Goal: Task Accomplishment & Management: Manage account settings

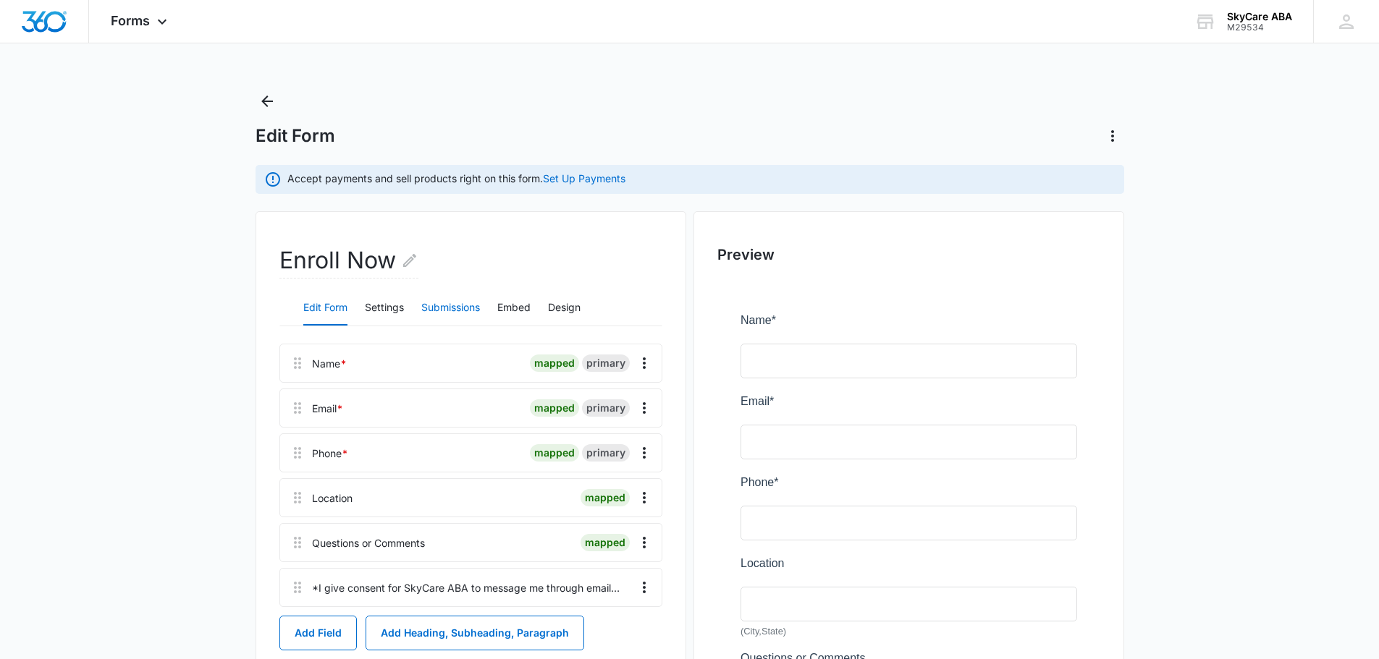
click at [449, 307] on button "Submissions" at bounding box center [450, 308] width 59 height 35
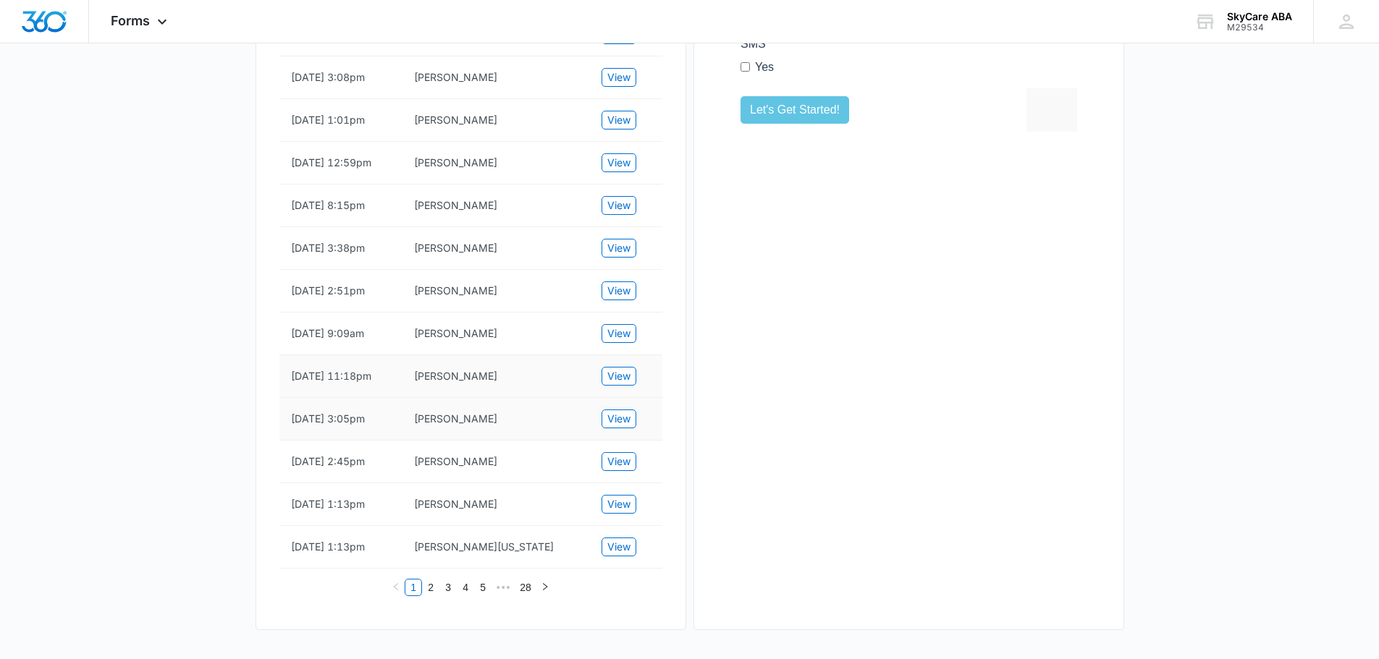
scroll to position [796, 0]
click at [630, 343] on button "View" at bounding box center [619, 333] width 35 height 19
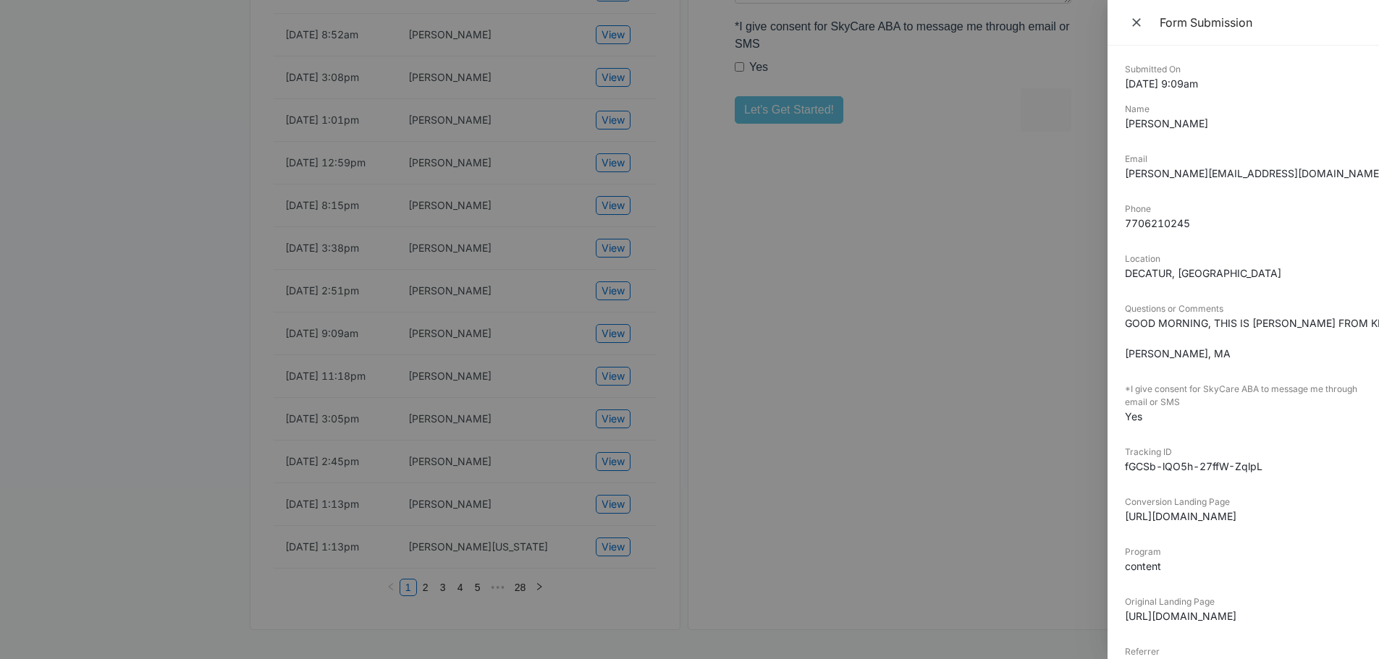
click at [825, 298] on div at bounding box center [689, 329] width 1379 height 659
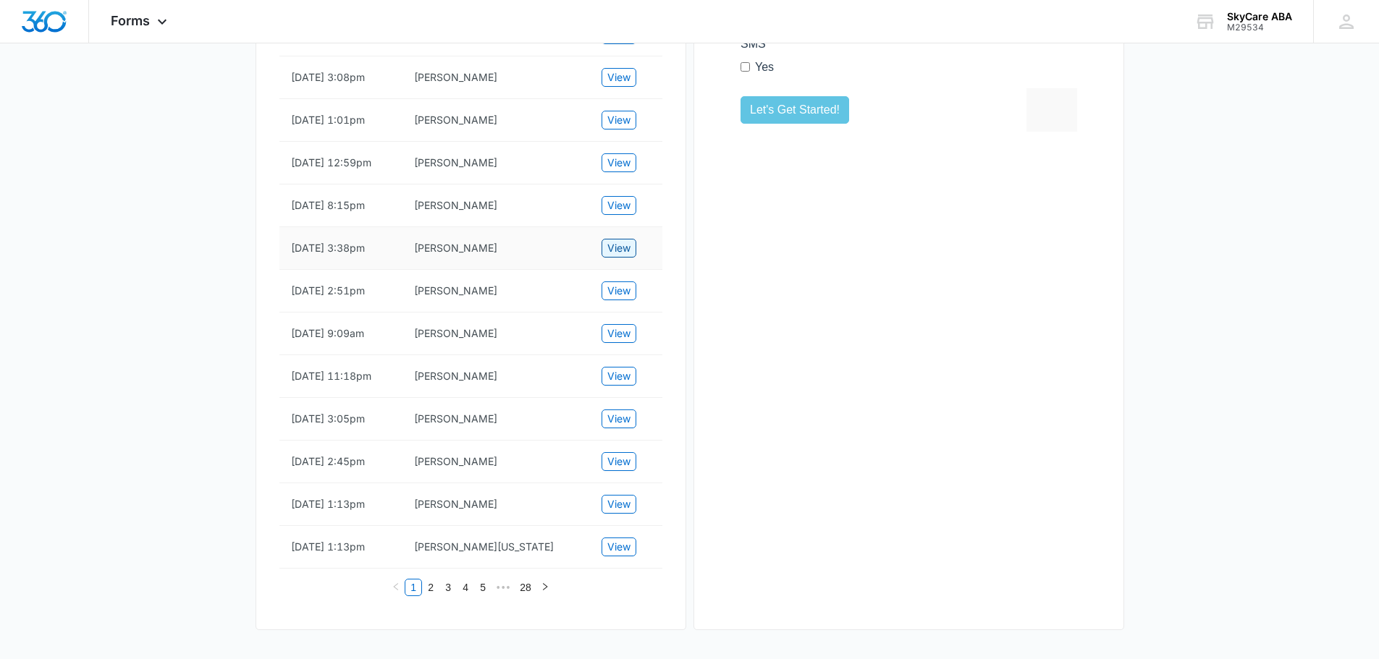
click at [628, 256] on span "View" at bounding box center [618, 248] width 23 height 16
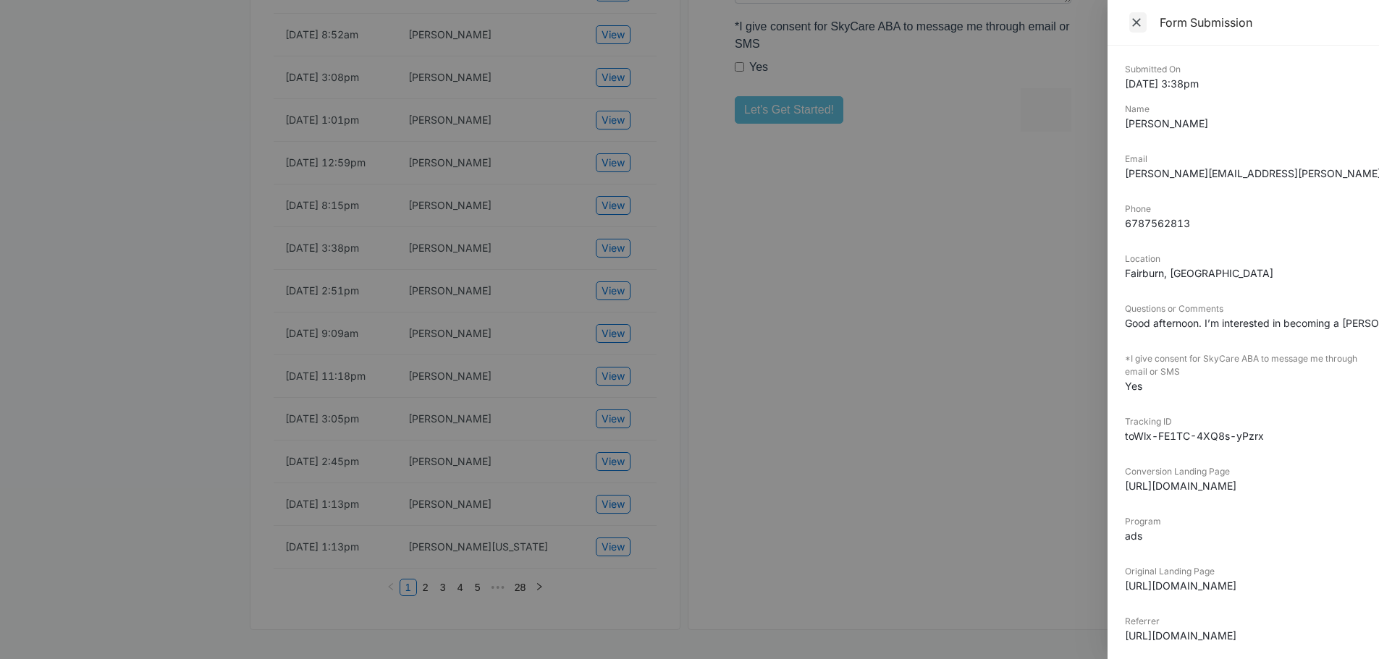
click at [1135, 14] on span "Close" at bounding box center [1137, 22] width 17 height 20
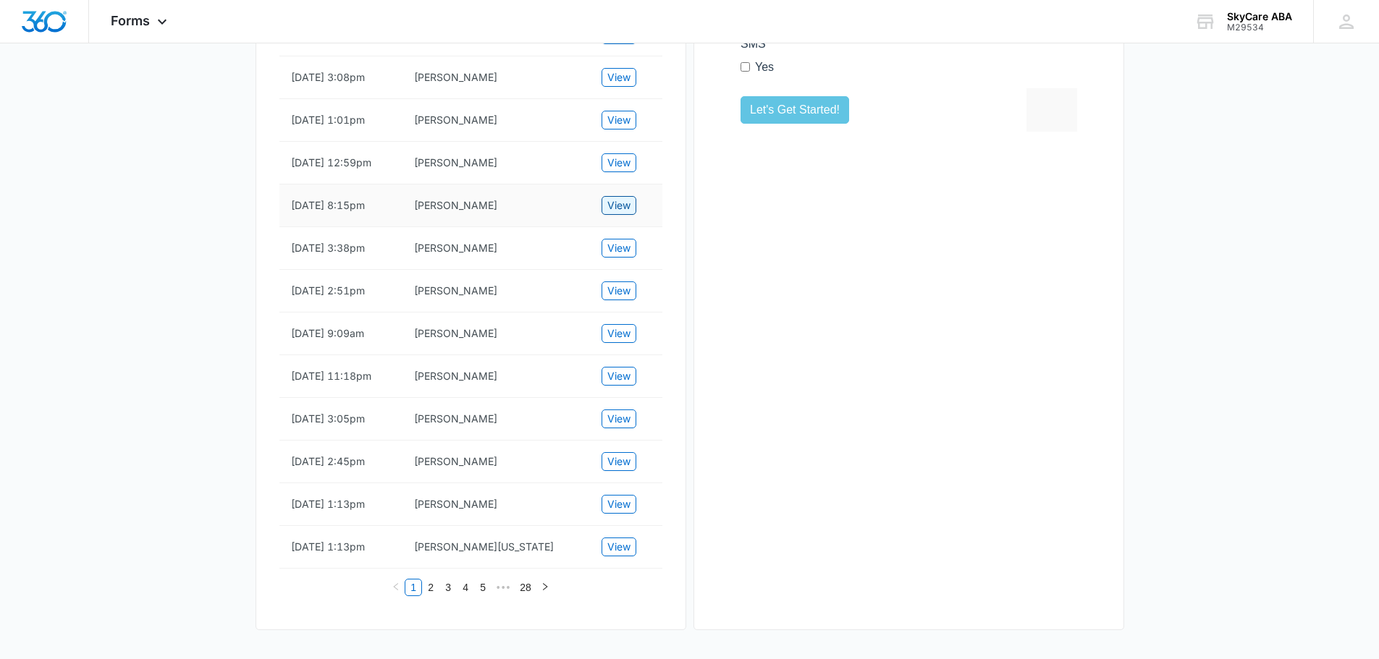
click at [618, 214] on span "View" at bounding box center [618, 206] width 23 height 16
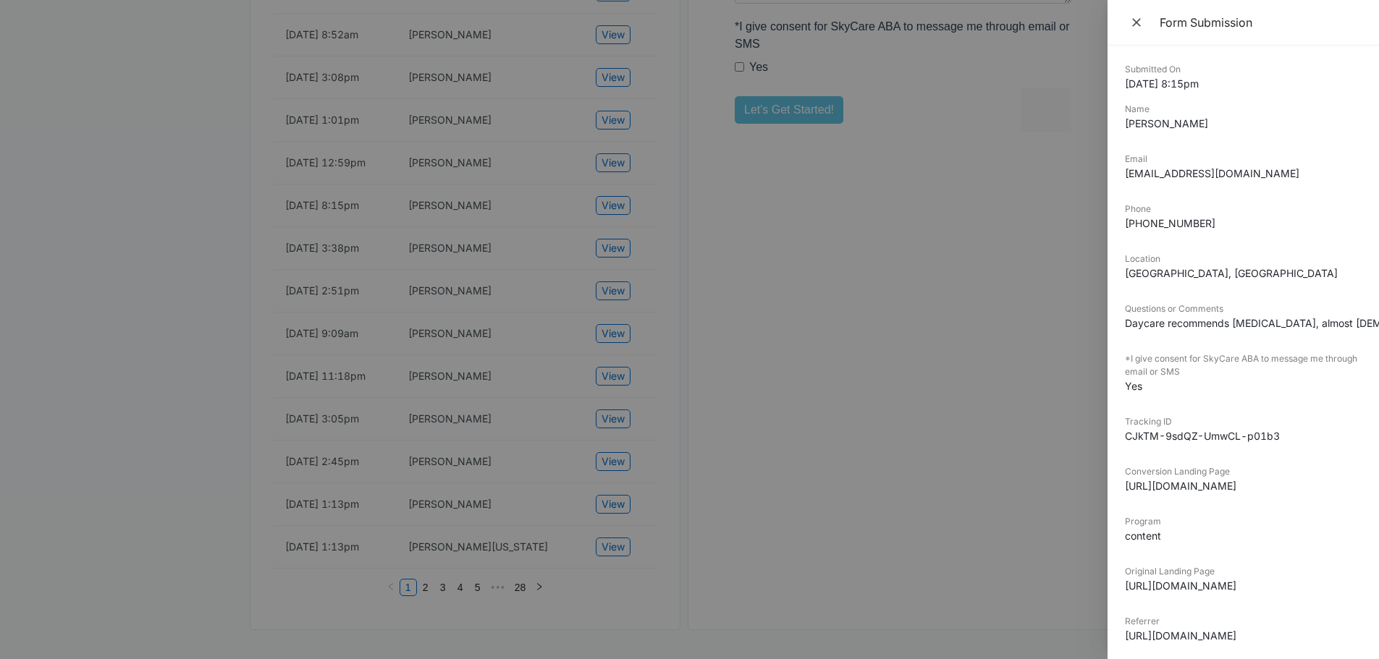
click at [1136, 18] on icon "Close" at bounding box center [1136, 22] width 14 height 14
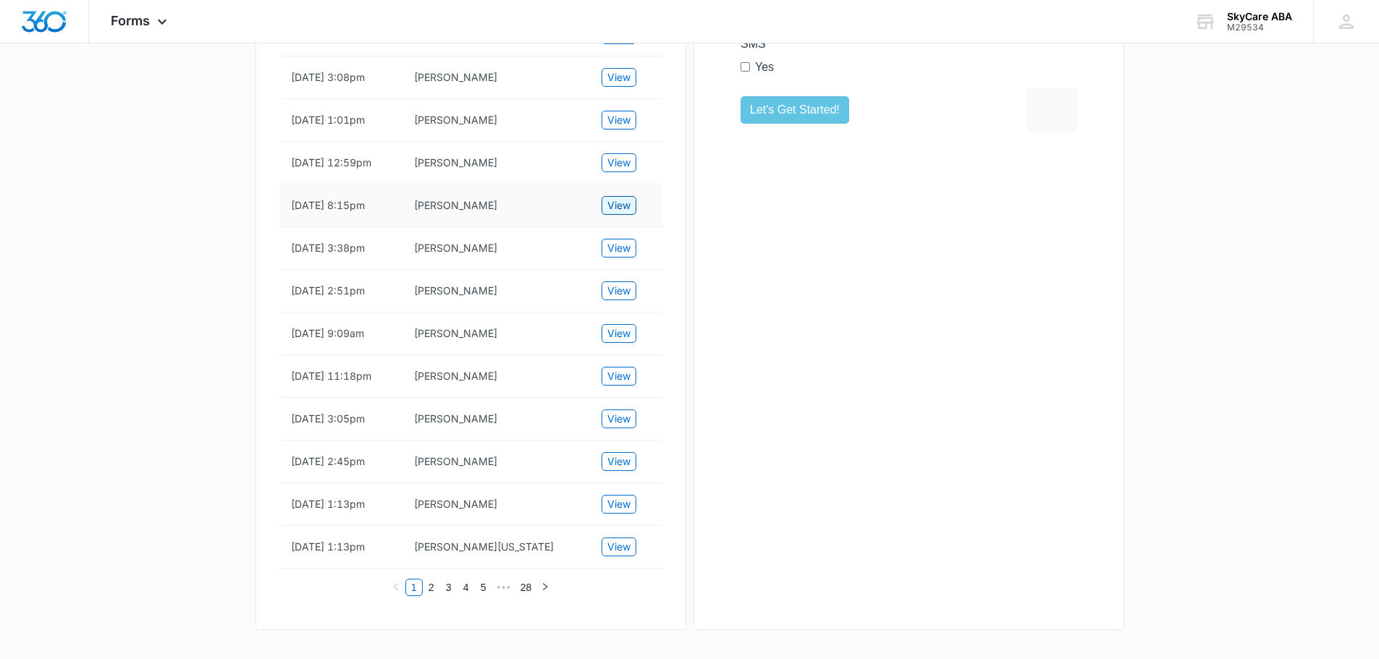
scroll to position [724, 0]
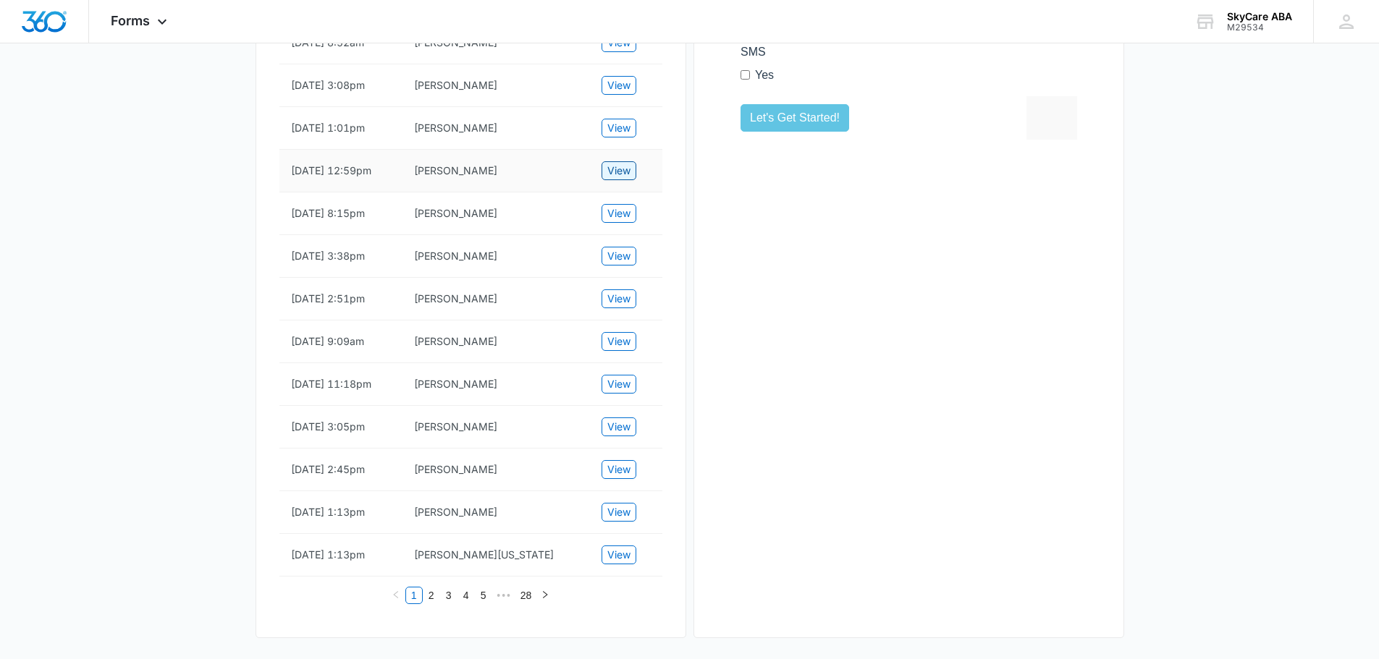
click at [620, 179] on span "View" at bounding box center [618, 171] width 23 height 16
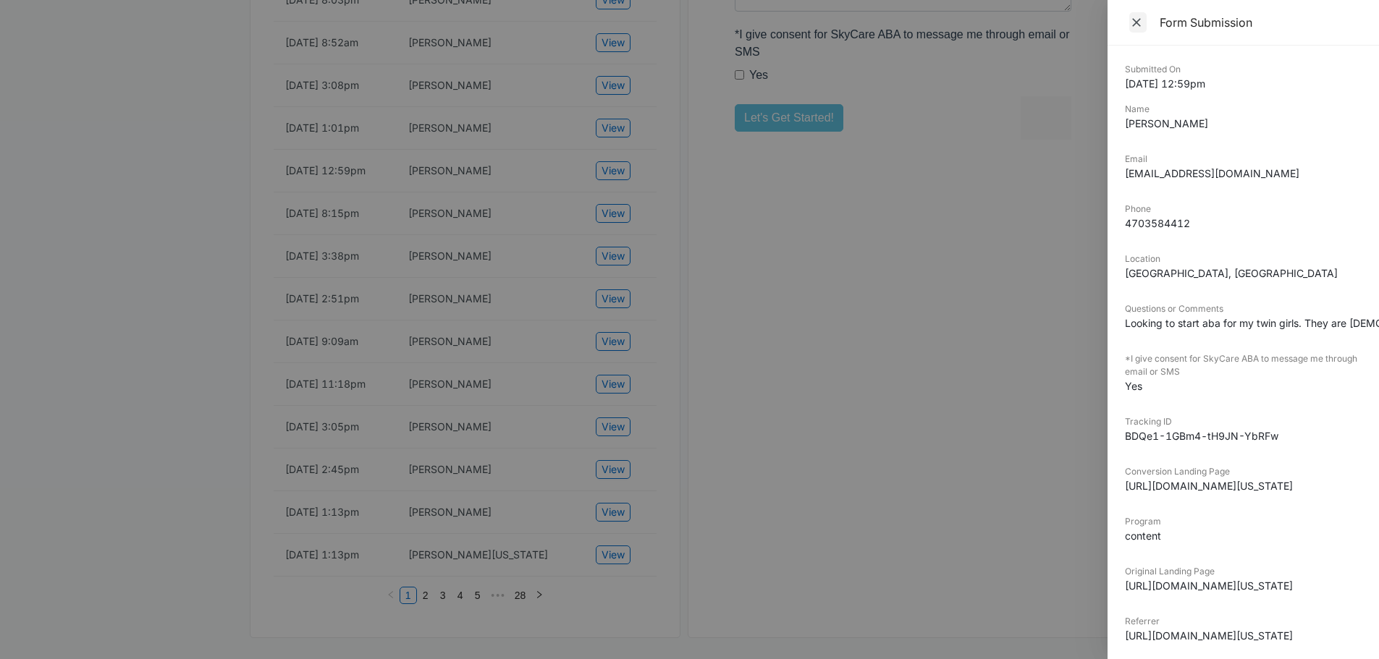
click at [1140, 25] on icon "Close" at bounding box center [1136, 22] width 9 height 9
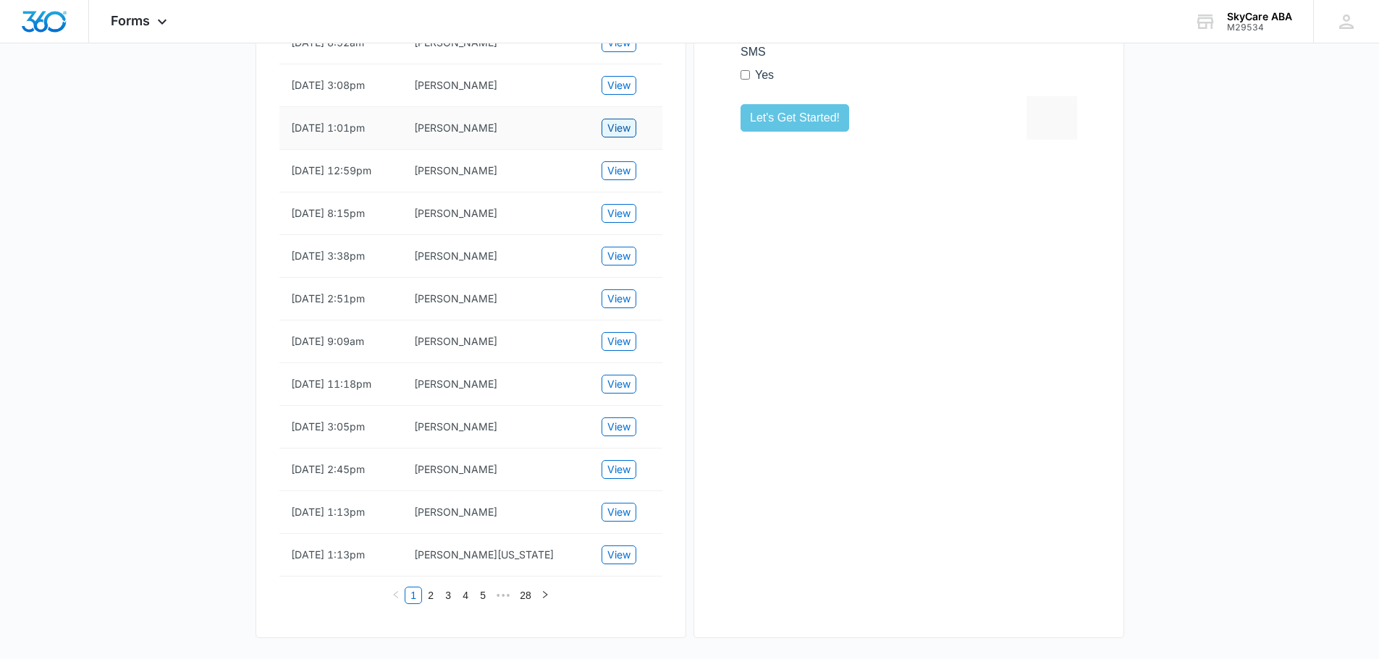
click at [619, 136] on span "View" at bounding box center [618, 128] width 23 height 16
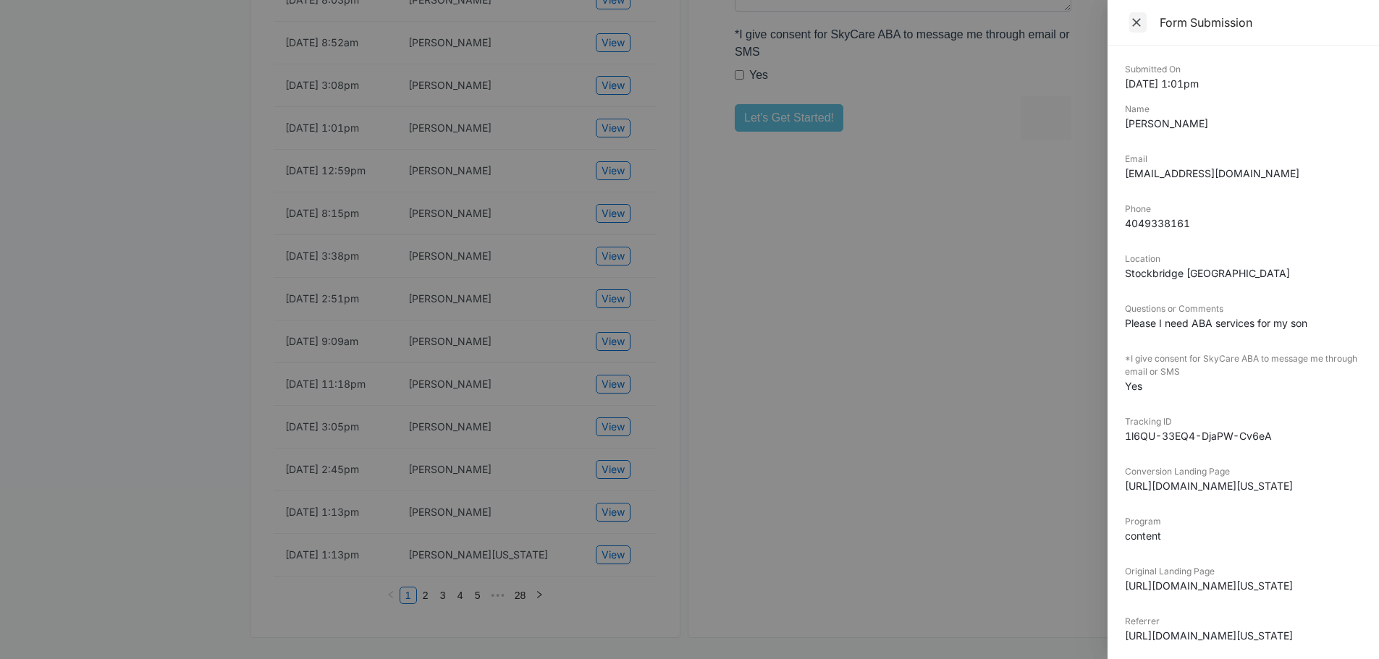
click at [1130, 17] on icon "Close" at bounding box center [1136, 22] width 14 height 14
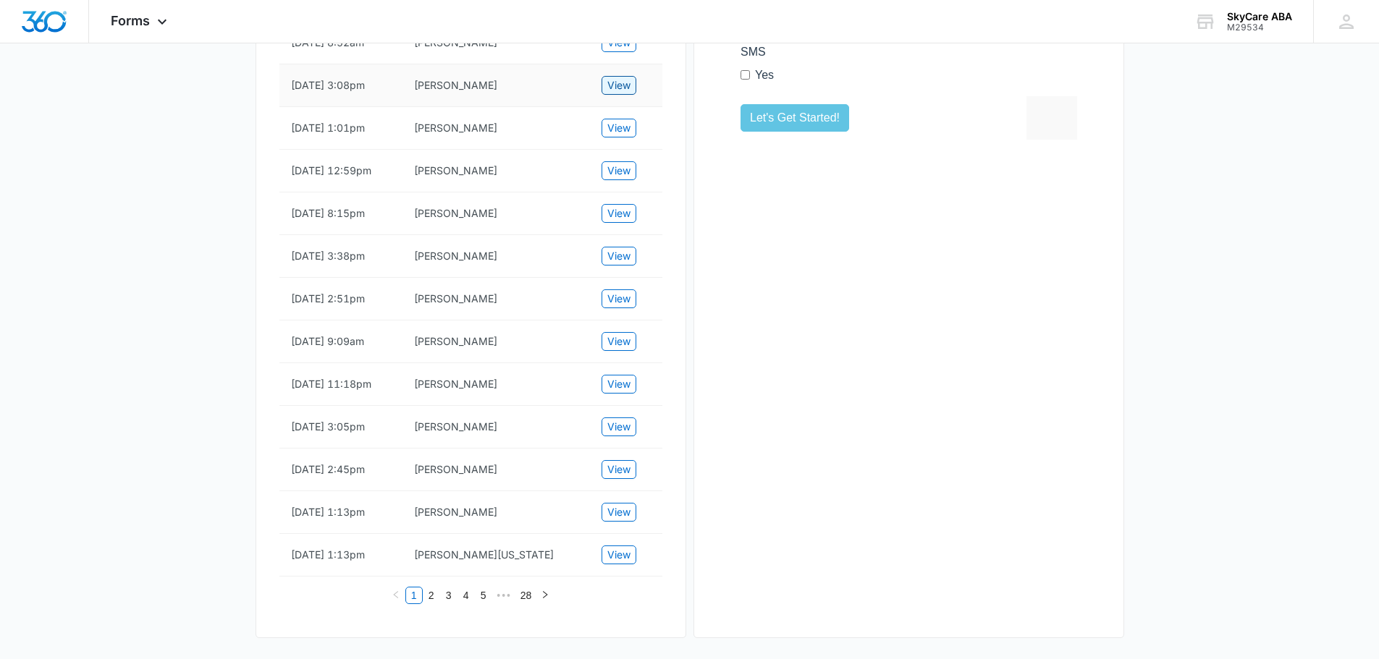
click at [617, 93] on span "View" at bounding box center [618, 85] width 23 height 16
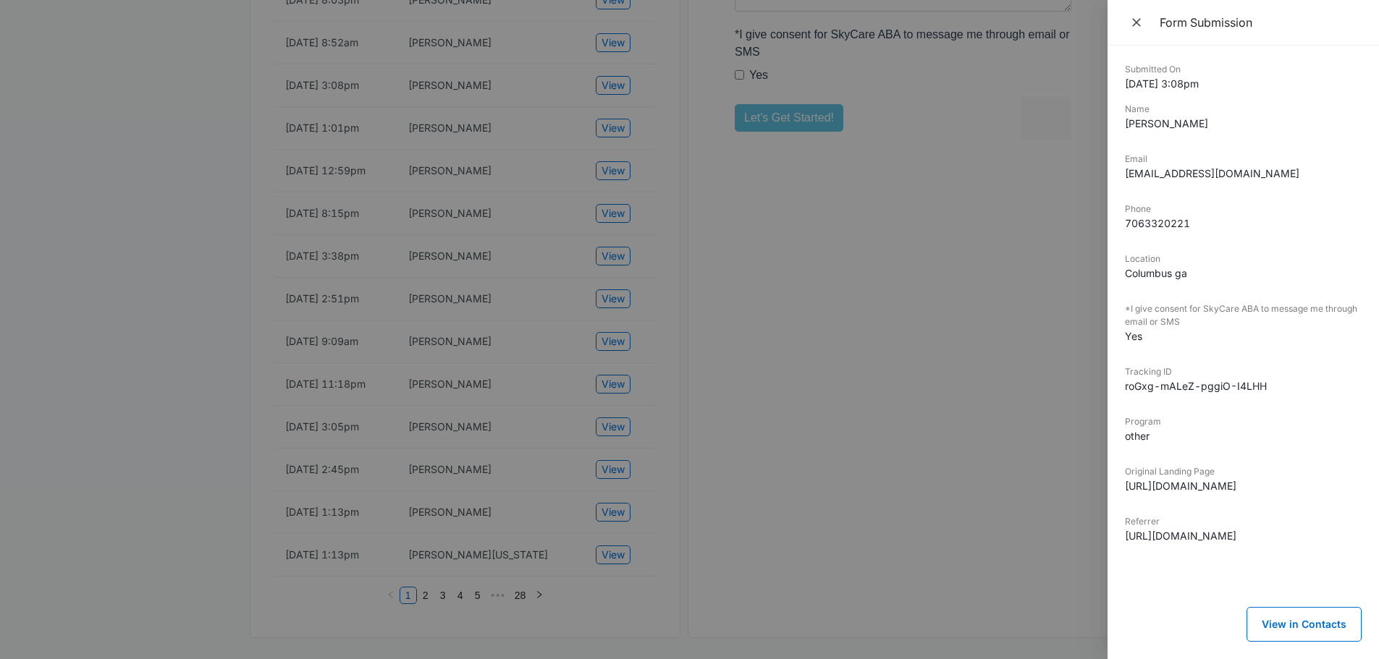
click at [1135, 17] on icon "Close" at bounding box center [1136, 22] width 14 height 14
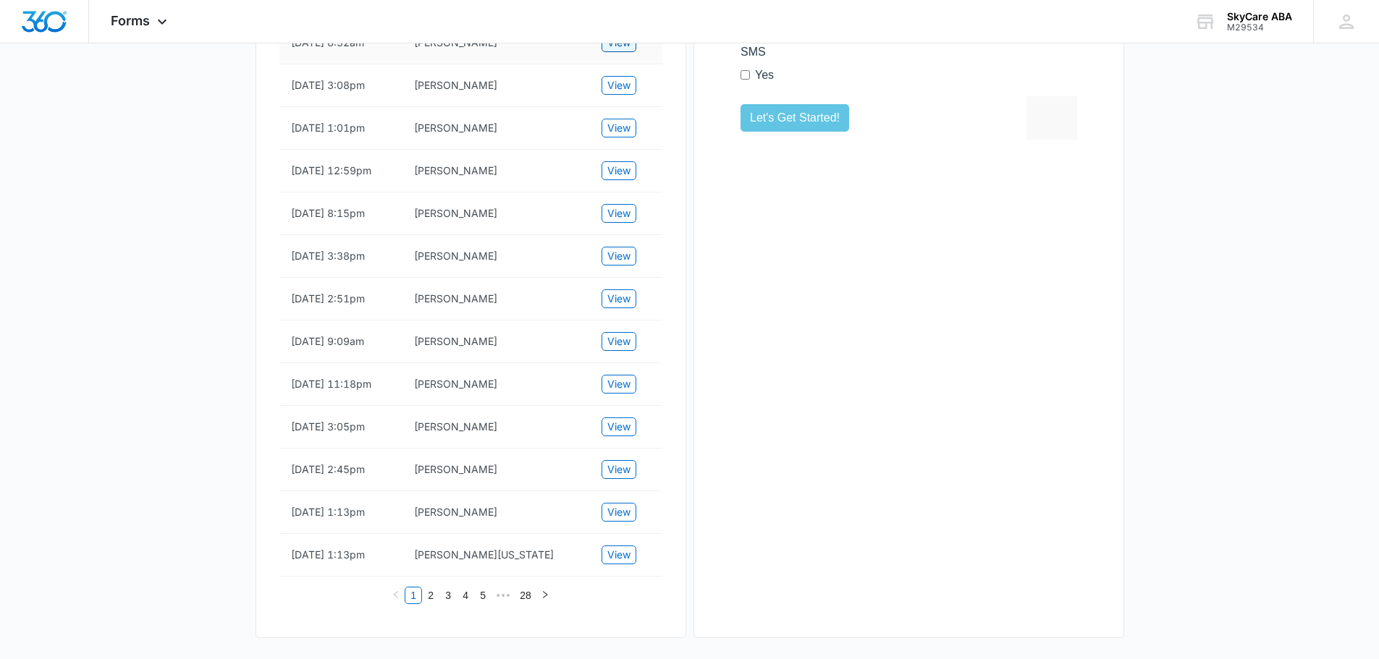
click at [624, 51] on span "View" at bounding box center [618, 43] width 23 height 16
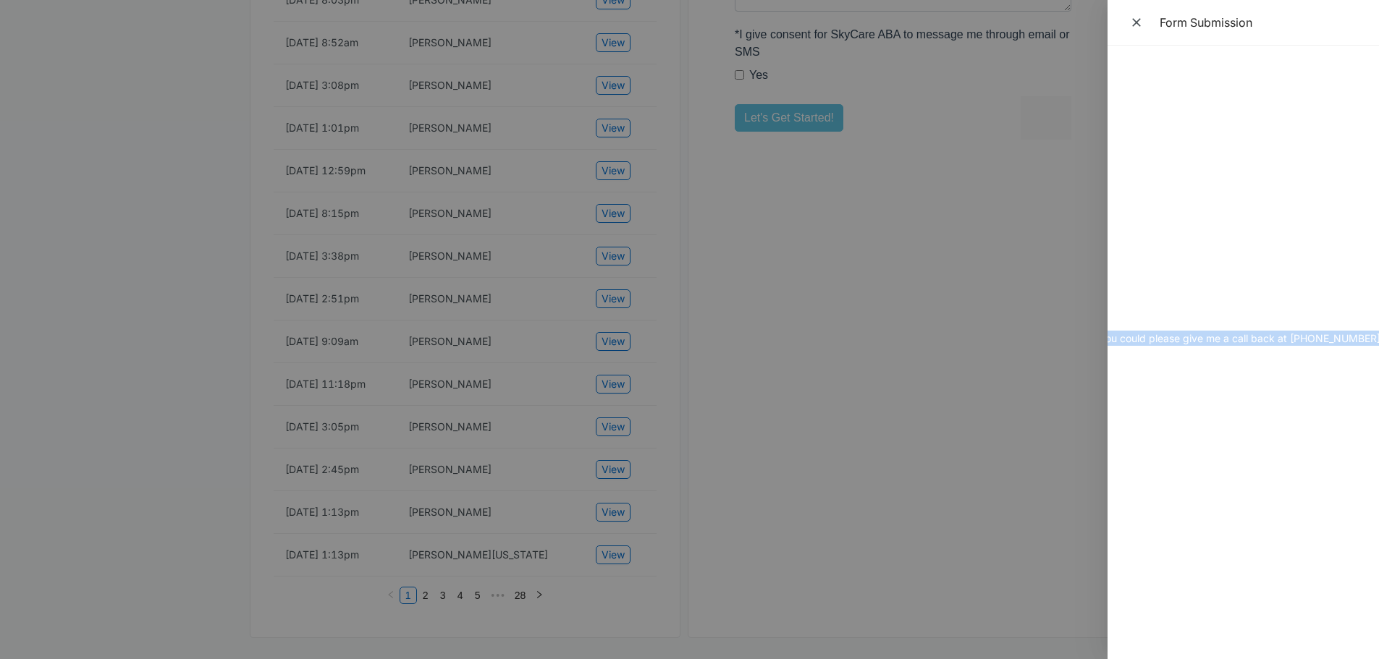
scroll to position [0, 984]
drag, startPoint x: 1284, startPoint y: 342, endPoint x: 1364, endPoint y: 342, distance: 79.6
click at [378, 342] on dd "Good morning, I’m looking for [MEDICAL_DATA] for my [DEMOGRAPHIC_DATA] son. He …" at bounding box center [259, 331] width 237 height 30
click at [1336, 383] on div "Submitted On [DATE] 8:52am Name [PERSON_NAME] Email [EMAIL_ADDRESS][DOMAIN_NAME…" at bounding box center [1242, 353] width 271 height 614
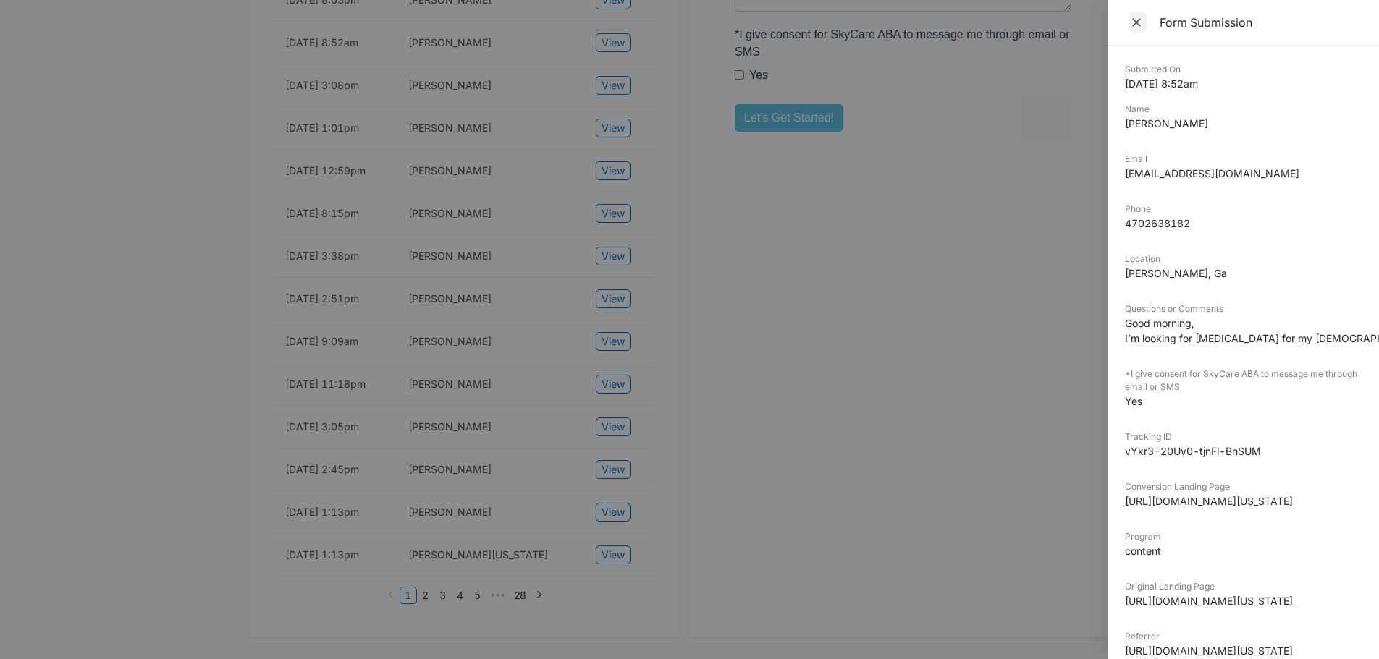
click at [1134, 22] on icon "Close" at bounding box center [1136, 22] width 14 height 14
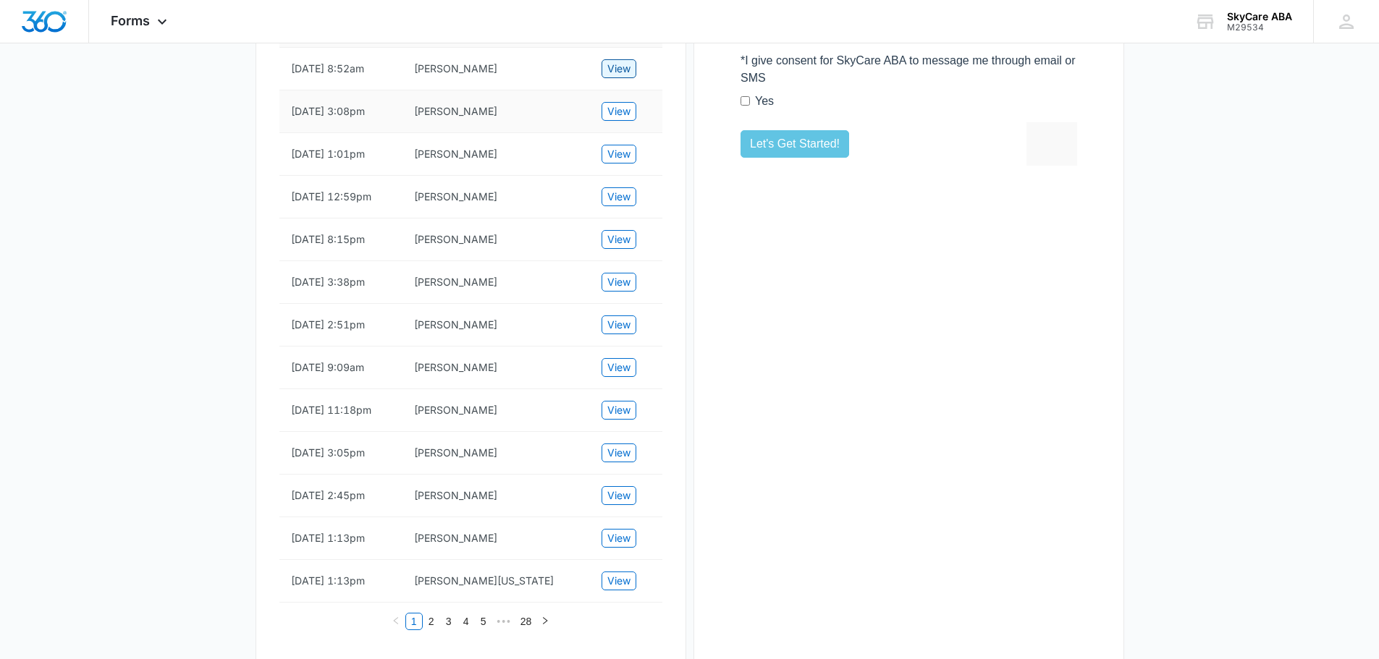
scroll to position [651, 0]
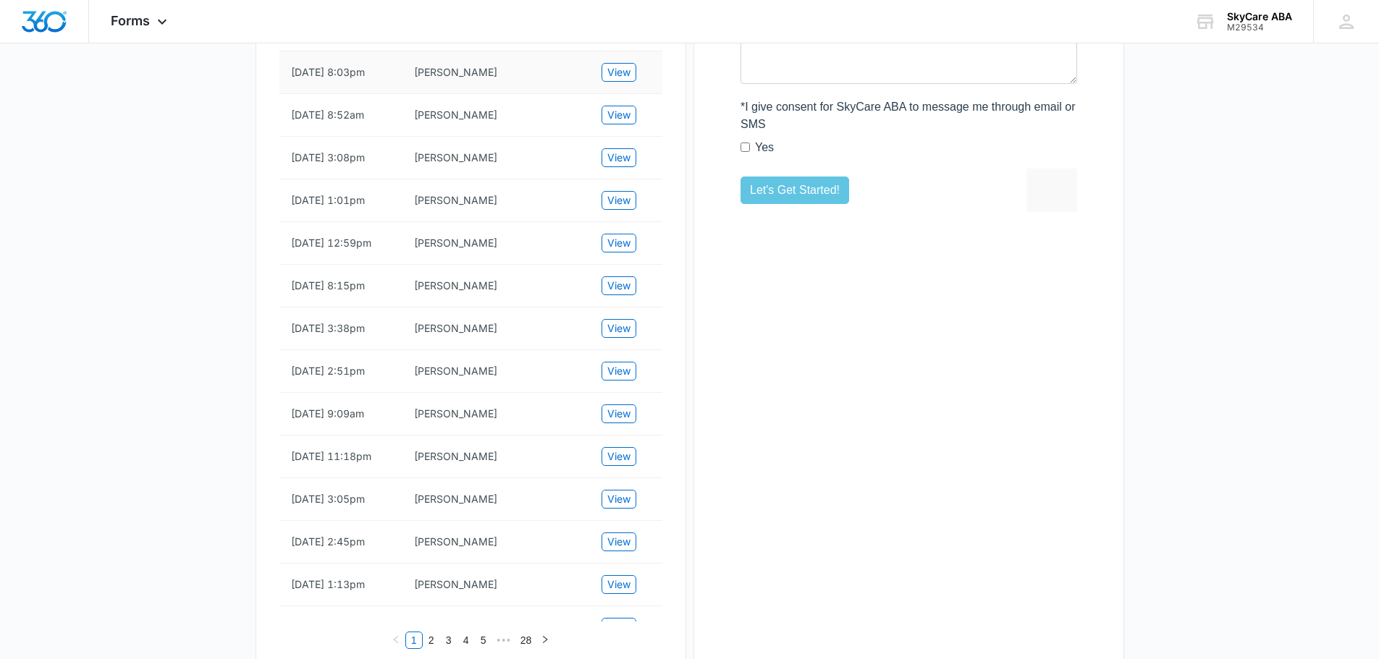
click at [599, 94] on td "View" at bounding box center [626, 72] width 72 height 43
click at [626, 80] on span "View" at bounding box center [618, 72] width 23 height 16
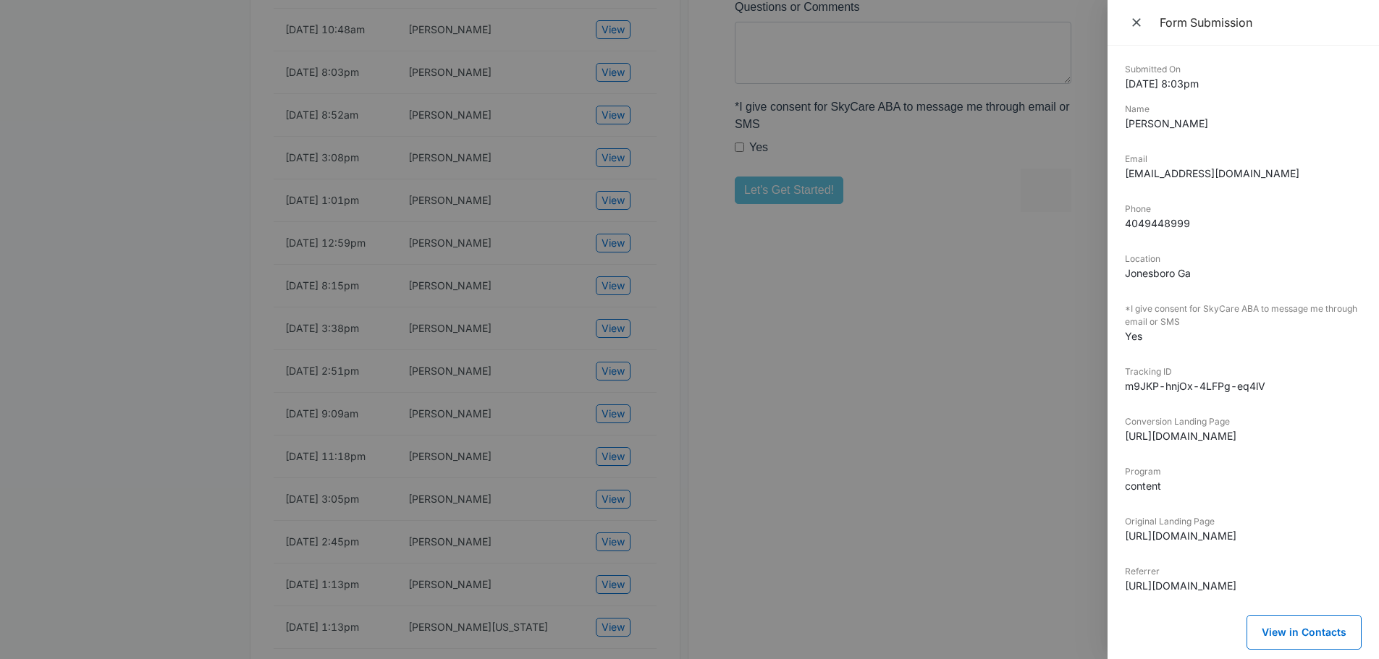
click at [1138, 12] on button "Close" at bounding box center [1138, 23] width 26 height 22
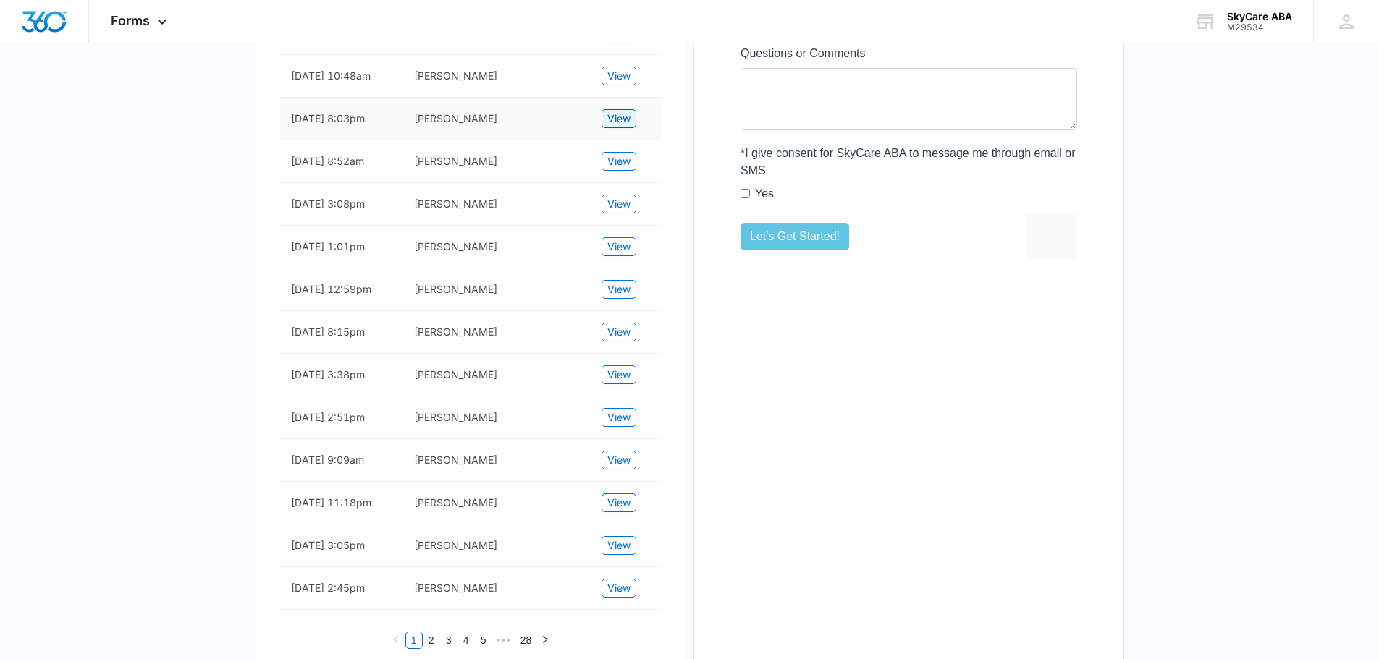
scroll to position [579, 0]
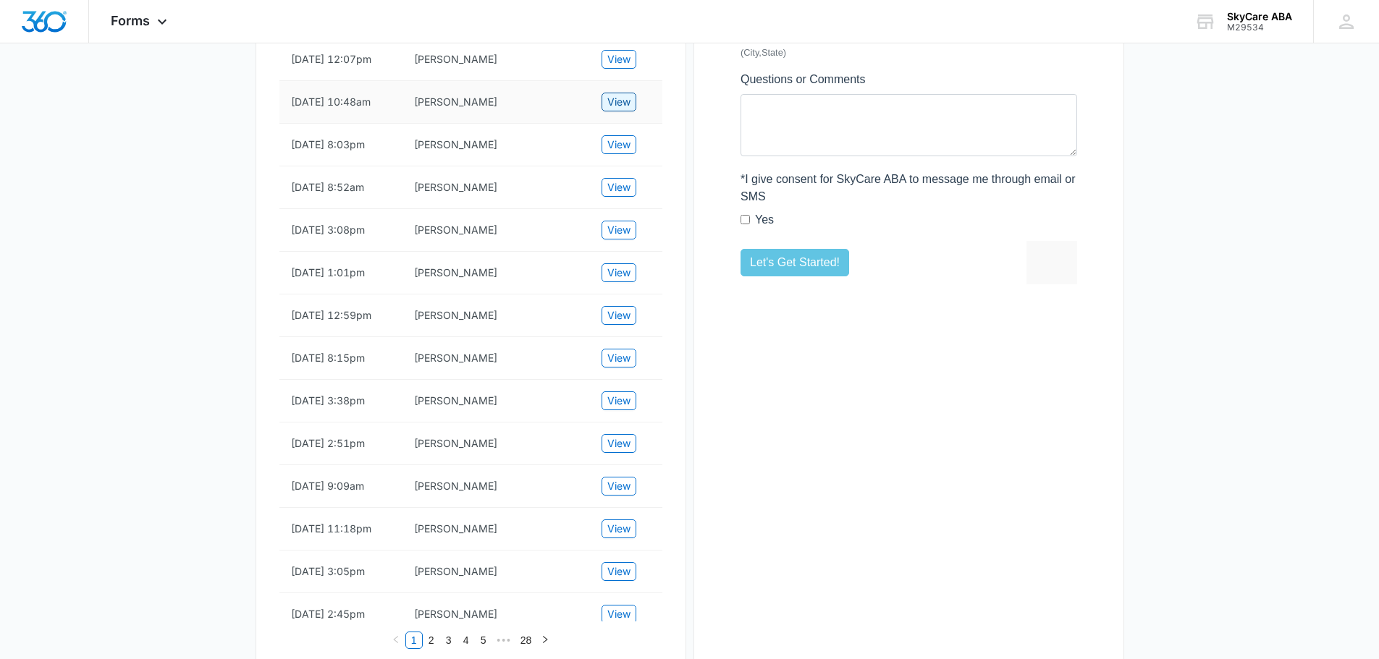
click at [618, 110] on span "View" at bounding box center [618, 102] width 23 height 16
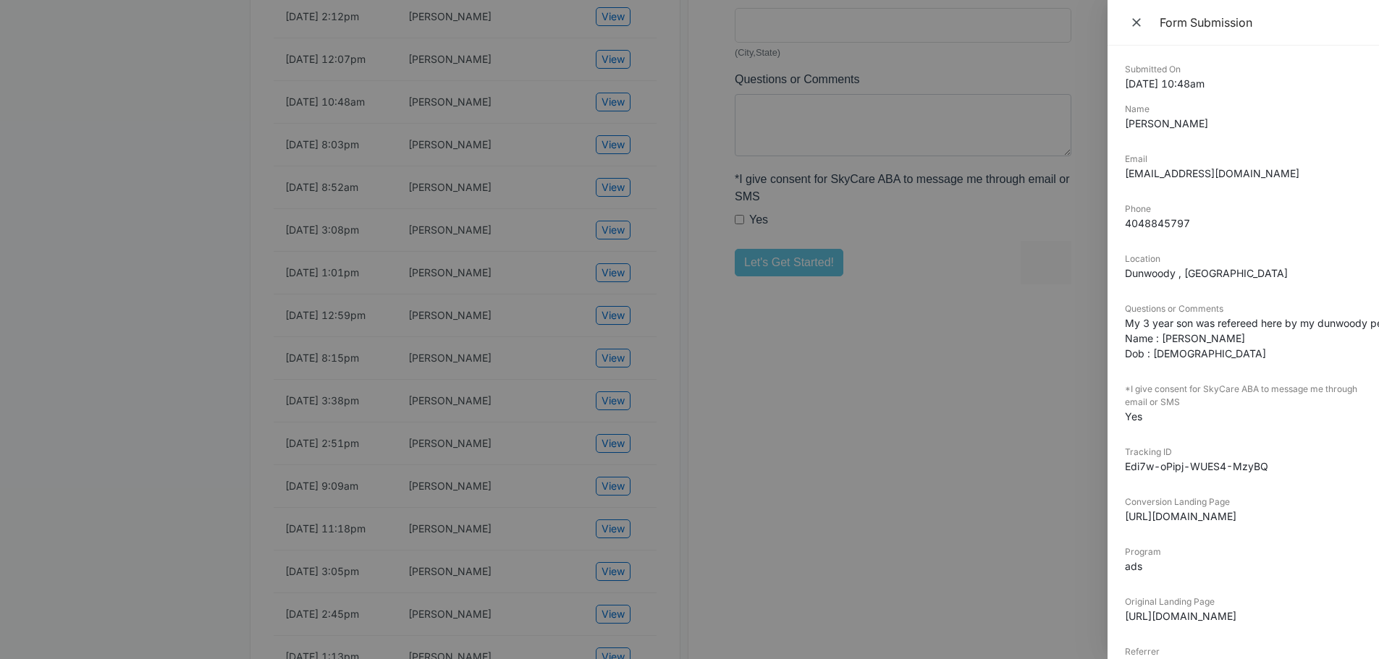
click at [1133, 20] on icon "Close" at bounding box center [1136, 22] width 14 height 14
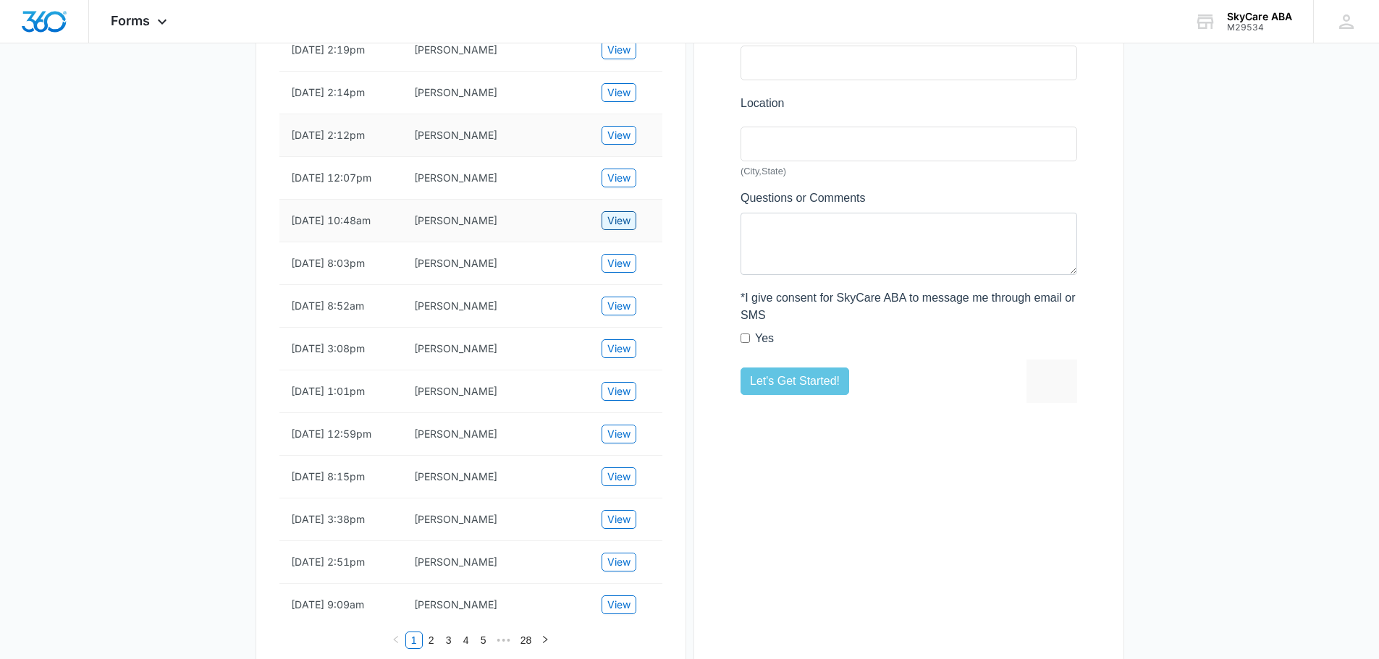
scroll to position [434, 0]
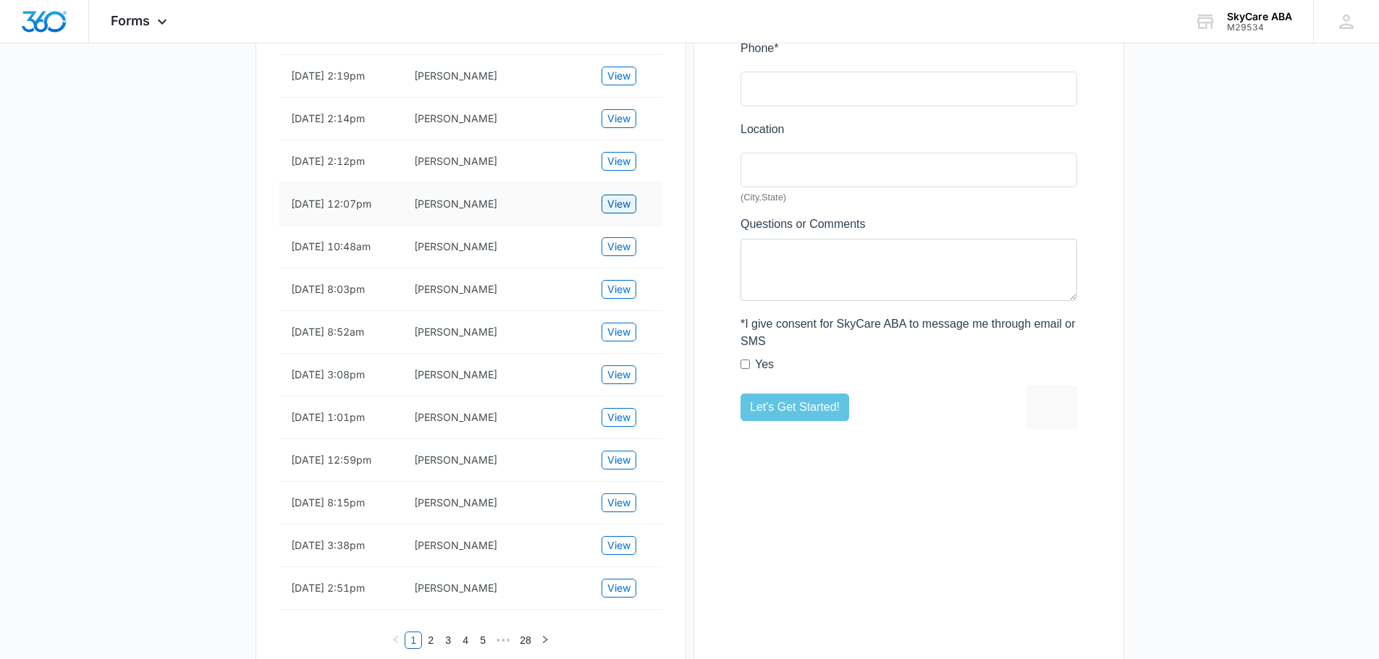
click at [614, 212] on span "View" at bounding box center [618, 204] width 23 height 16
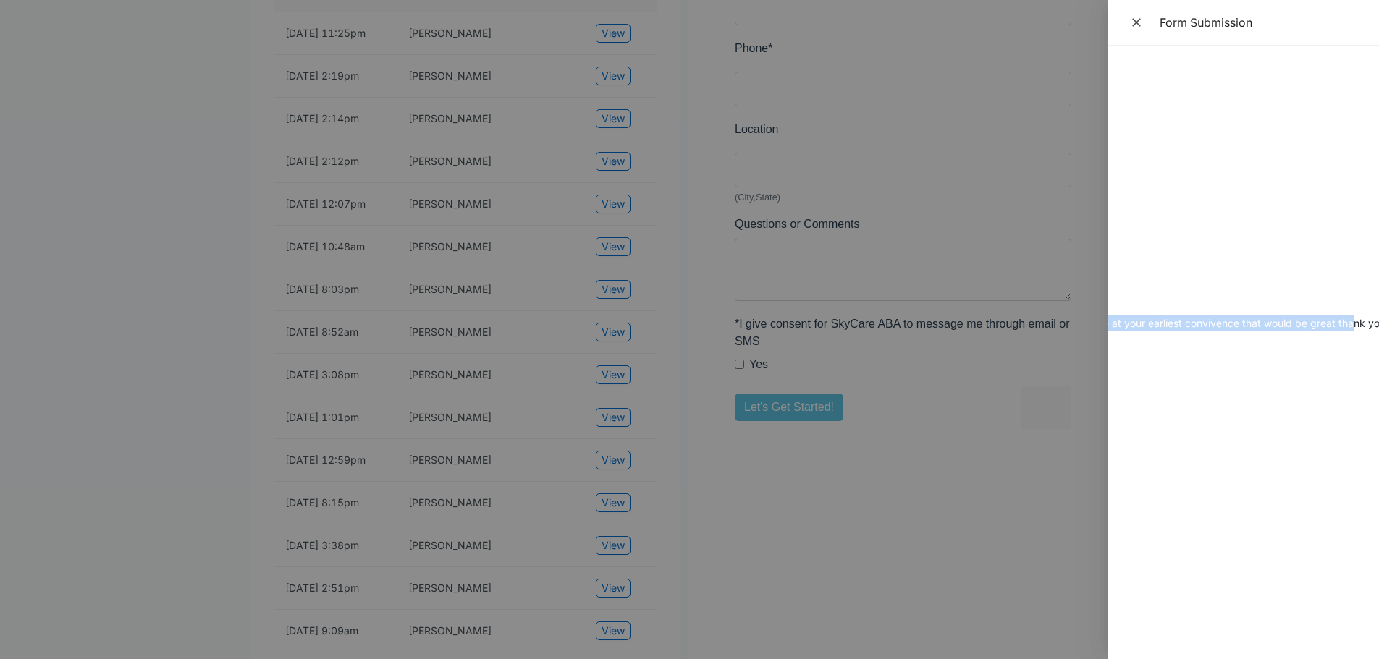
scroll to position [0, 387]
drag, startPoint x: 1297, startPoint y: 318, endPoint x: 1356, endPoint y: 324, distance: 58.9
click at [987, 324] on dd "I am inquiring about in home ABA services. if you can call, text or email me at…" at bounding box center [868, 323] width 237 height 15
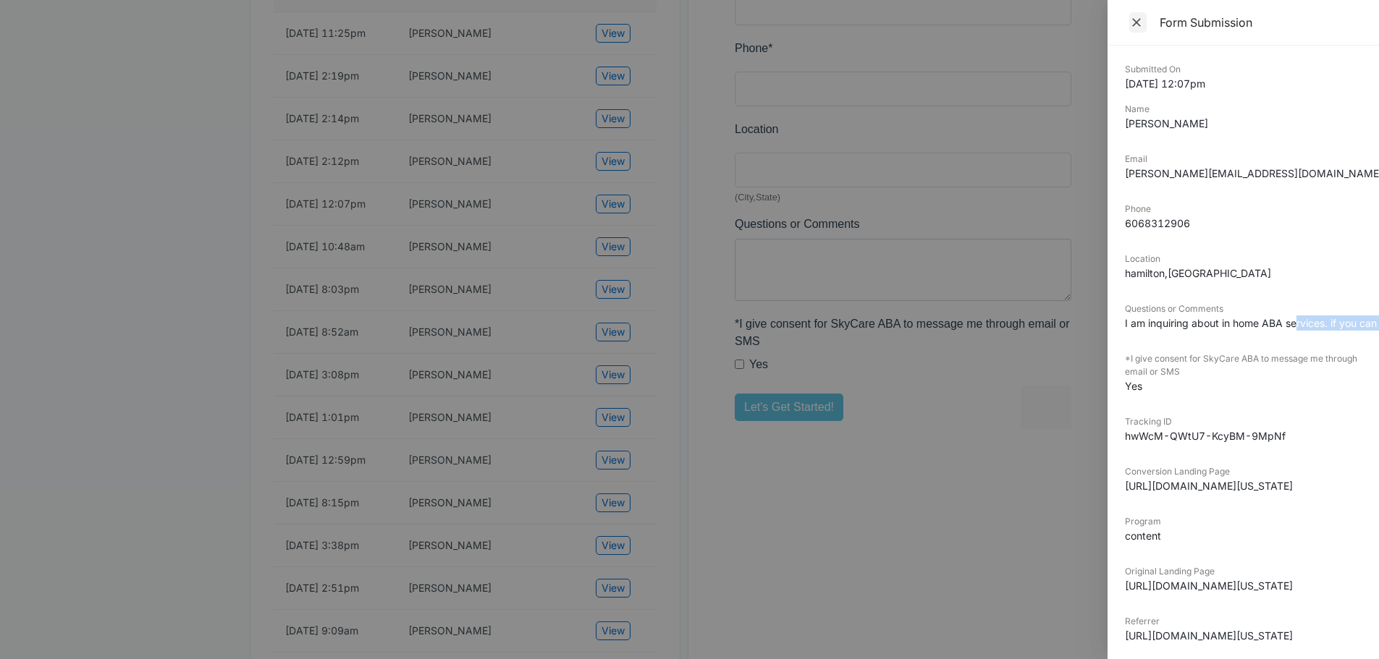
click at [1136, 24] on icon "Close" at bounding box center [1136, 22] width 9 height 9
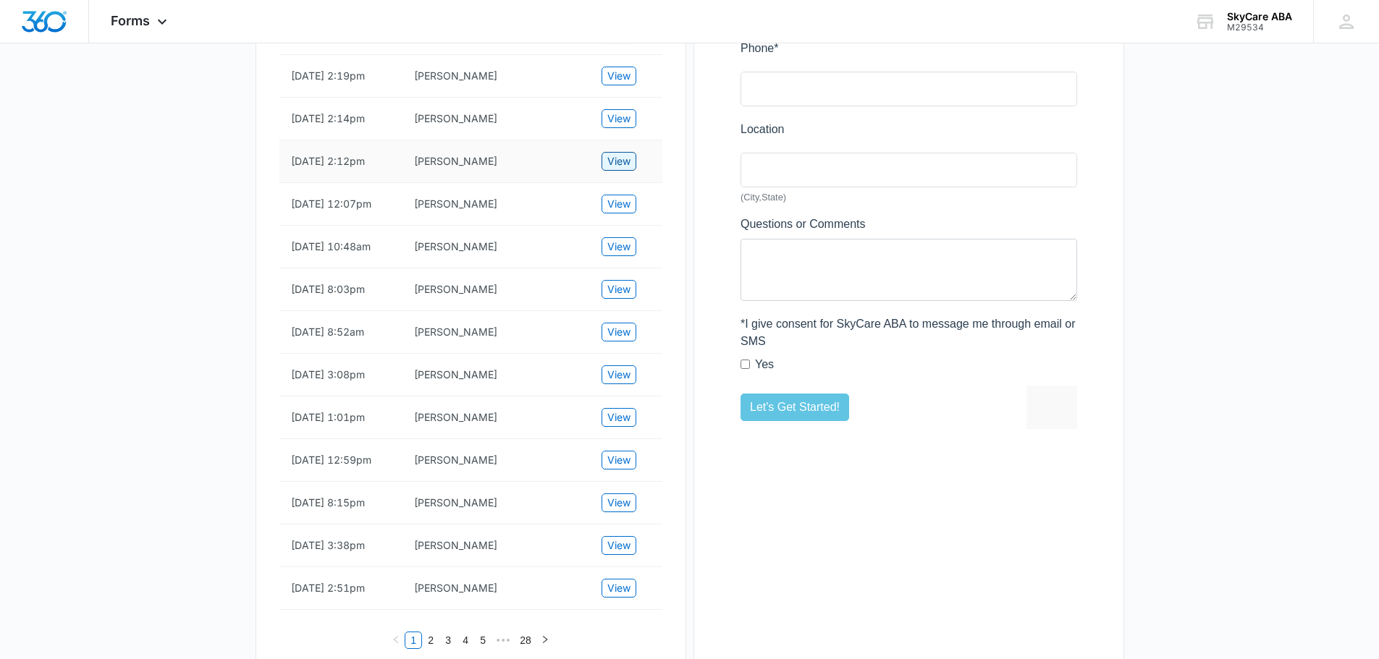
click at [624, 169] on span "View" at bounding box center [618, 161] width 23 height 16
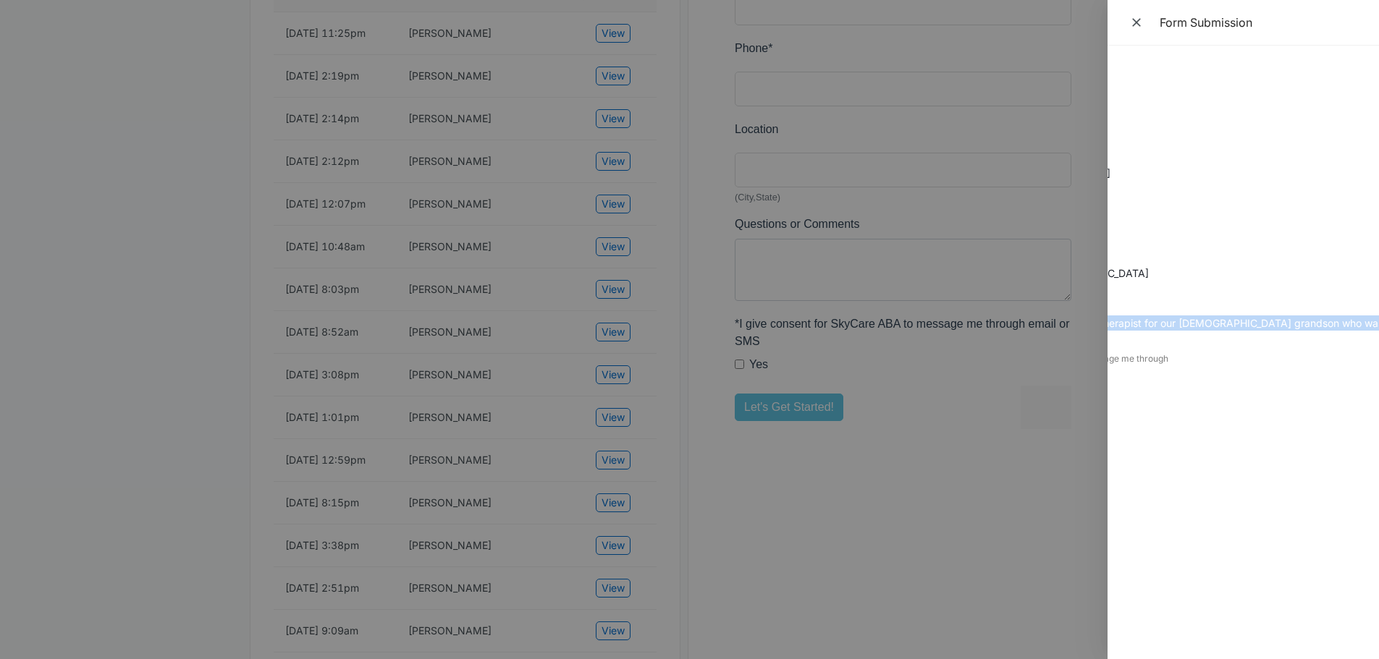
scroll to position [0, 276]
drag, startPoint x: 1282, startPoint y: 317, endPoint x: 1180, endPoint y: 337, distance: 104.1
click at [1180, 337] on div "Submitted On [DATE] 2:12pm Name [PERSON_NAME] Email [EMAIL_ADDRESS][DOMAIN_NAME…" at bounding box center [1242, 353] width 271 height 614
click at [1252, 331] on div "Submitted On [DATE] 2:12pm Name [PERSON_NAME] Email [EMAIL_ADDRESS][DOMAIN_NAME…" at bounding box center [1242, 353] width 271 height 614
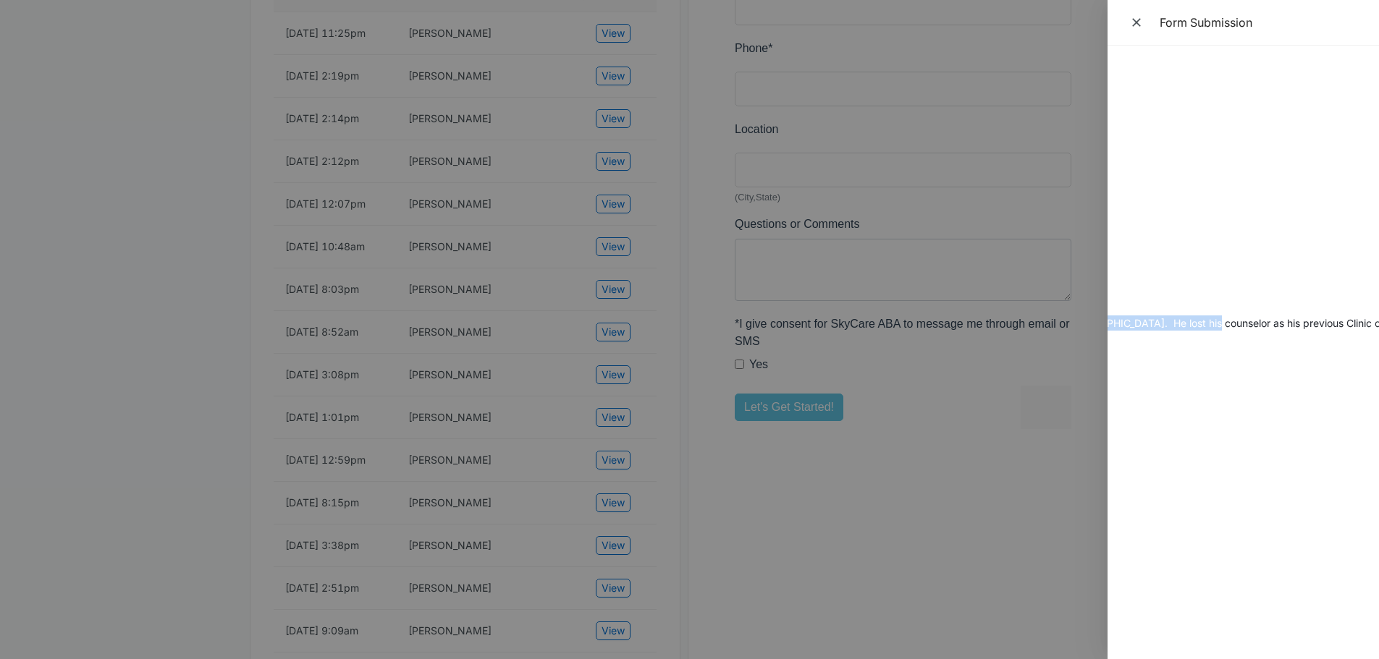
drag, startPoint x: 1252, startPoint y: 325, endPoint x: 1240, endPoint y: 339, distance: 18.5
click at [1171, 343] on div "Submitted On [DATE] 2:12pm Name [PERSON_NAME] Email [EMAIL_ADDRESS][DOMAIN_NAME…" at bounding box center [1242, 353] width 271 height 614
drag, startPoint x: 1287, startPoint y: 332, endPoint x: 1300, endPoint y: 328, distance: 13.5
click at [1300, 328] on div "Submitted On [DATE] 2:12pm Name [PERSON_NAME] Email [EMAIL_ADDRESS][DOMAIN_NAME…" at bounding box center [1242, 353] width 271 height 614
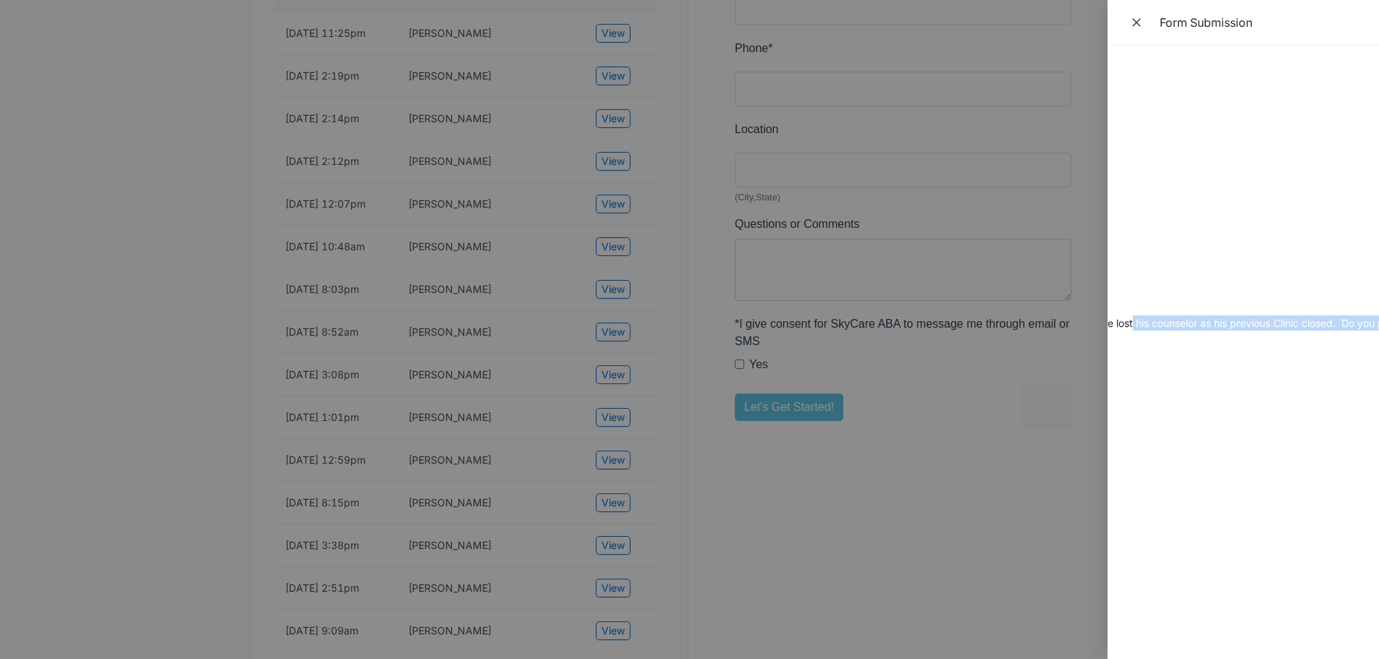
scroll to position [0, 801]
drag, startPoint x: 1249, startPoint y: 322, endPoint x: 1345, endPoint y: 326, distance: 95.6
click at [561, 327] on dd "We're looking for a new counselor/therapist for our [DEMOGRAPHIC_DATA] grandson…" at bounding box center [442, 323] width 237 height 15
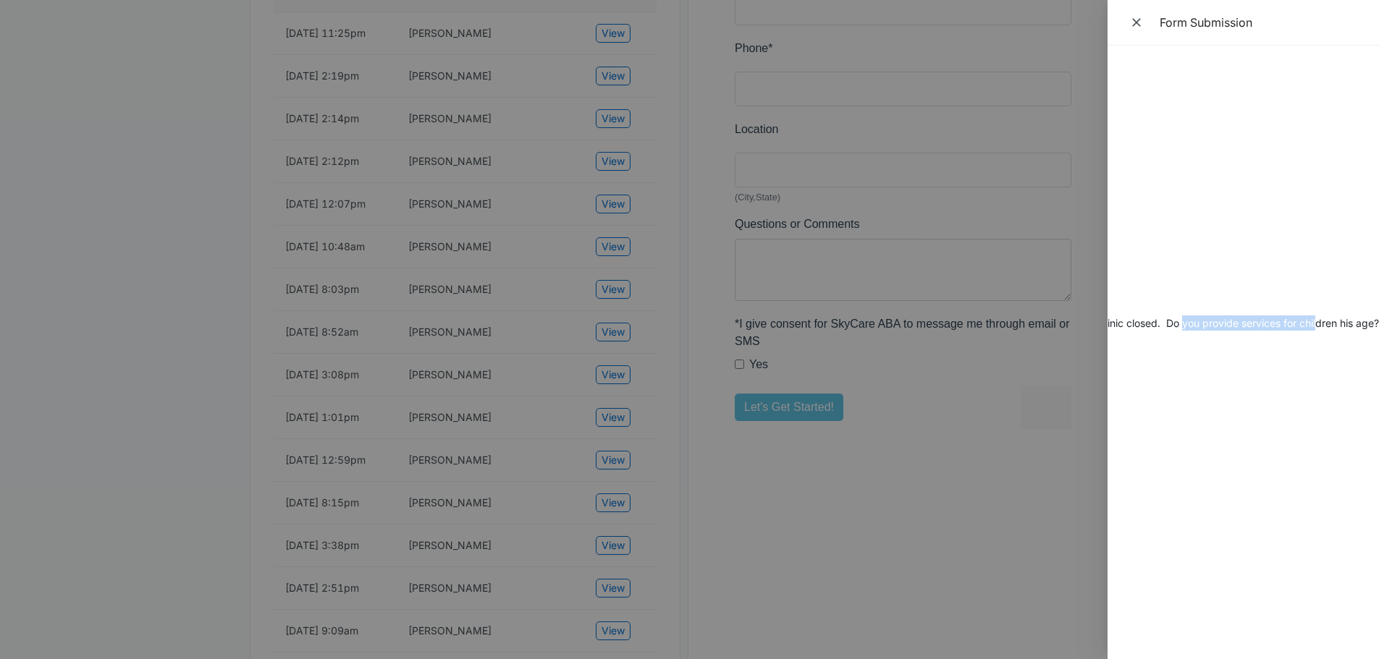
click at [1308, 327] on div "Submitted On [DATE] 2:12pm Name [PERSON_NAME] Email [EMAIL_ADDRESS][DOMAIN_NAME…" at bounding box center [1242, 353] width 271 height 614
click at [1176, 324] on div "Questions or Comments We're looking for a new counselor/therapist for our [DEMO…" at bounding box center [1057, 322] width 237 height 38
click at [1135, 28] on icon "Close" at bounding box center [1136, 22] width 14 height 14
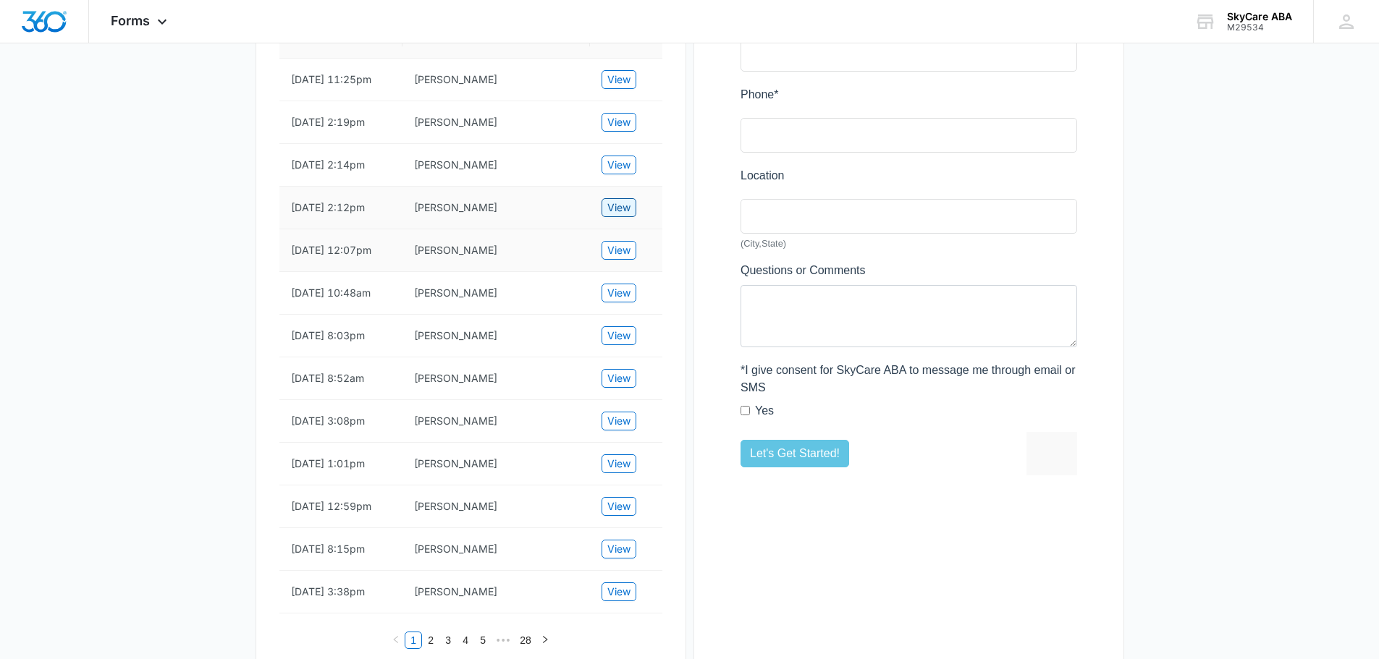
scroll to position [362, 0]
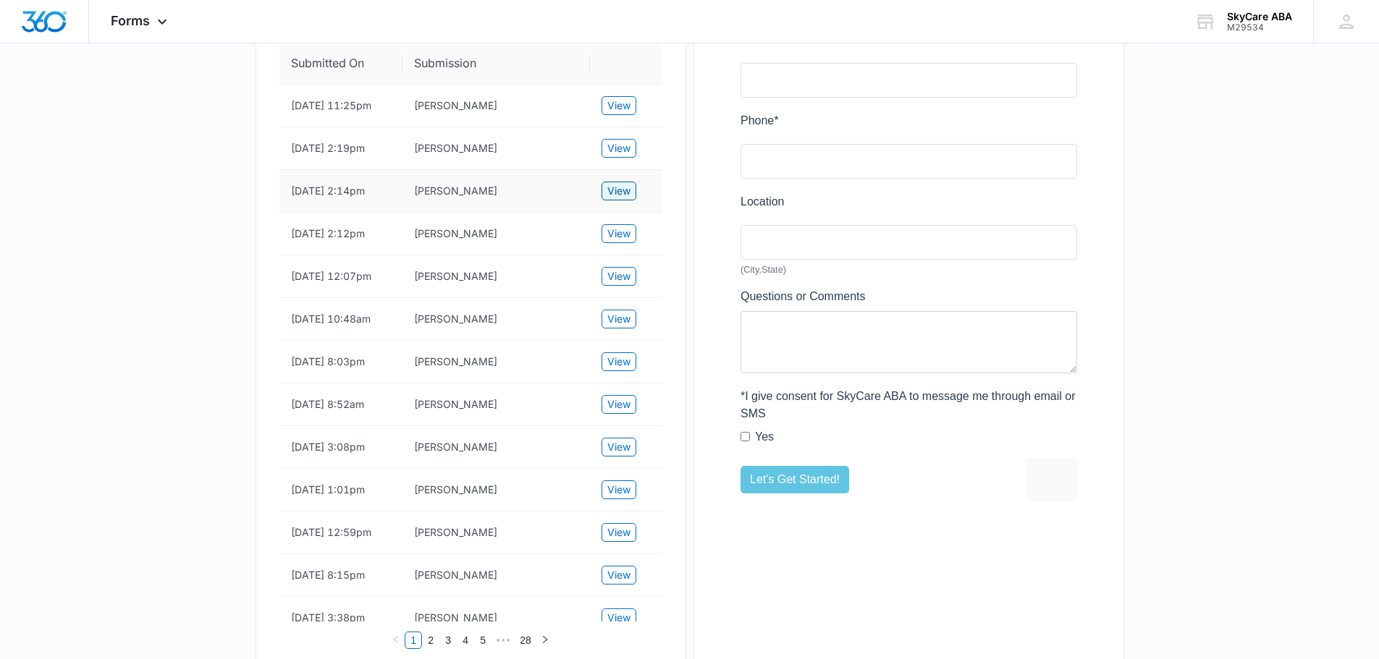
click at [618, 199] on span "View" at bounding box center [618, 191] width 23 height 16
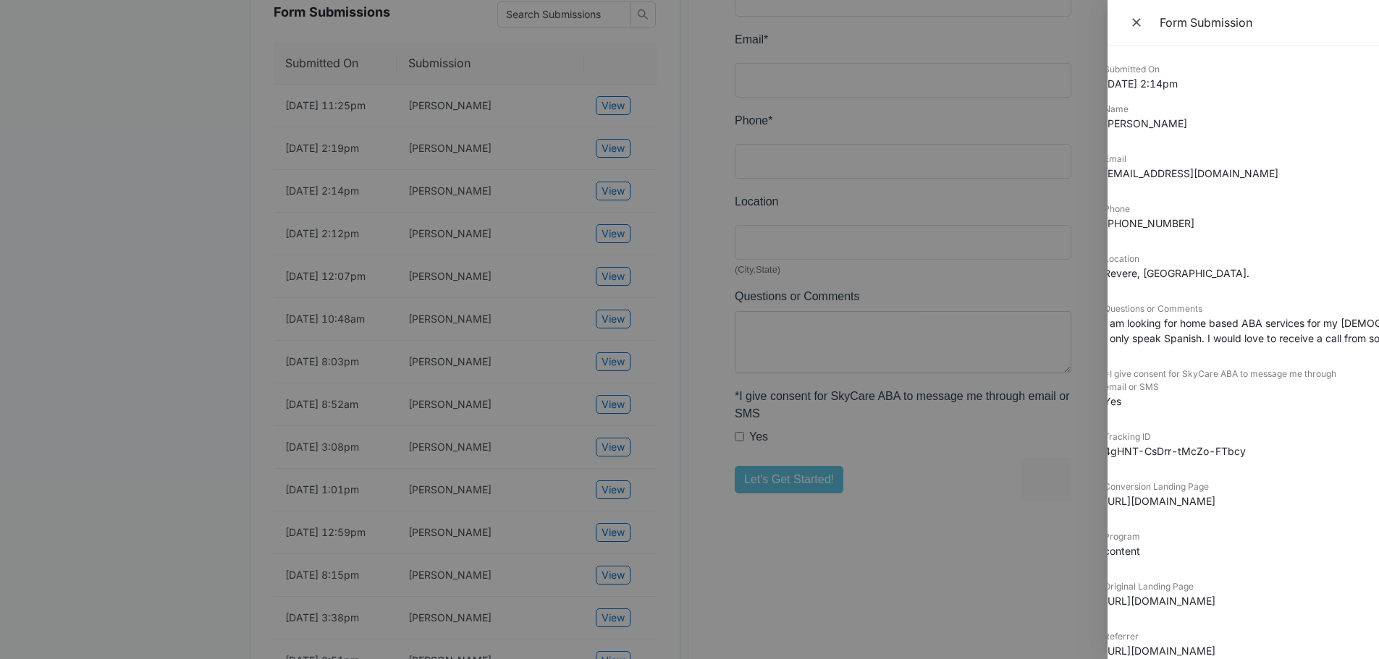
scroll to position [0, 0]
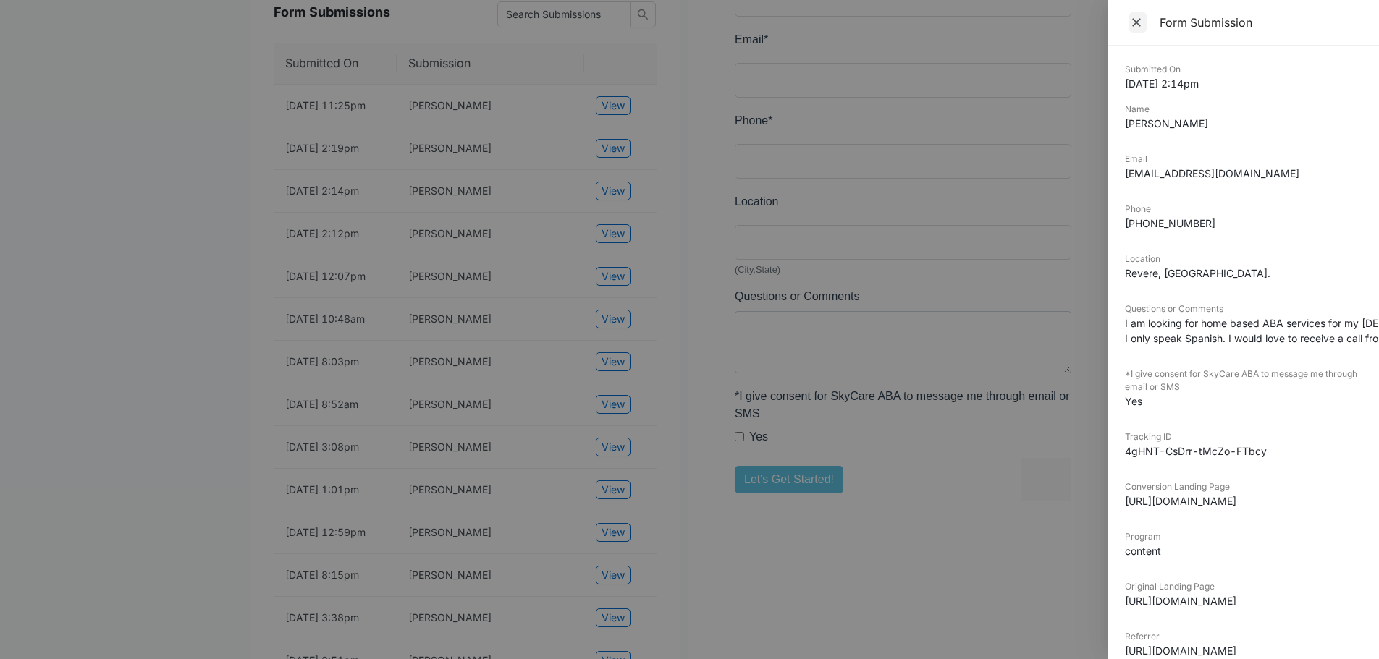
click at [1139, 25] on icon "Close" at bounding box center [1136, 22] width 9 height 9
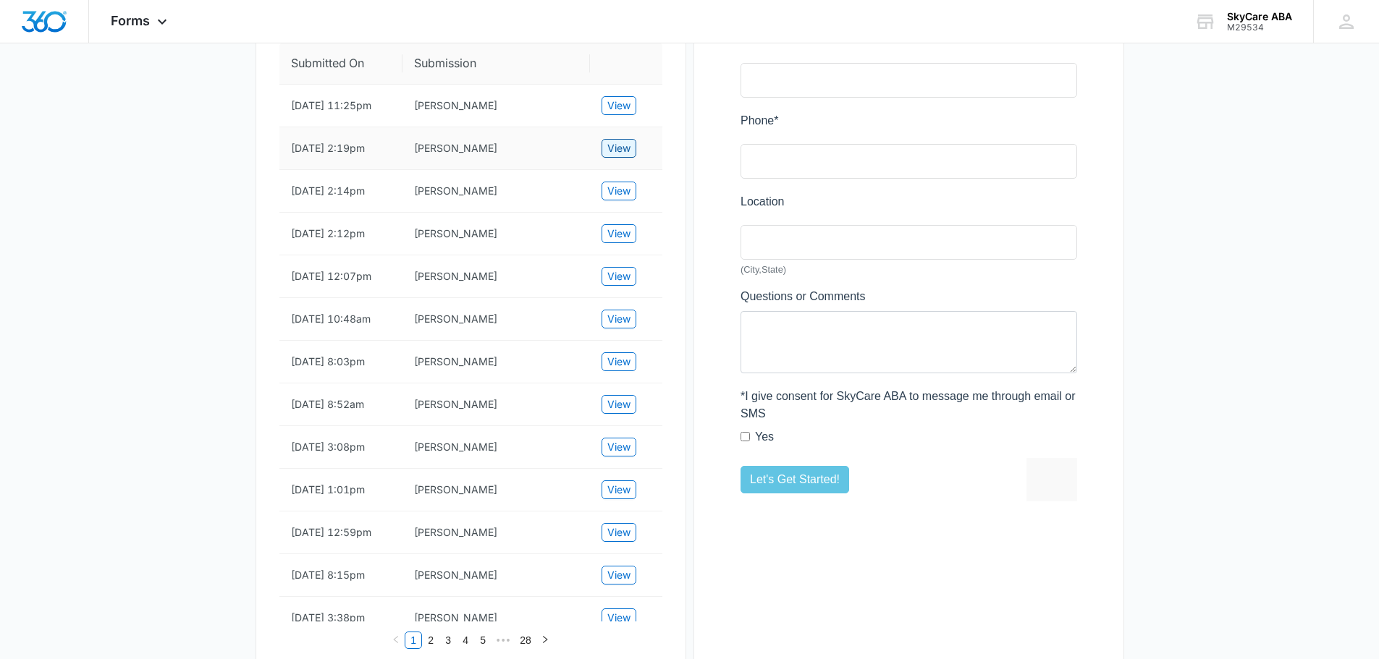
click at [625, 156] on span "View" at bounding box center [618, 148] width 23 height 16
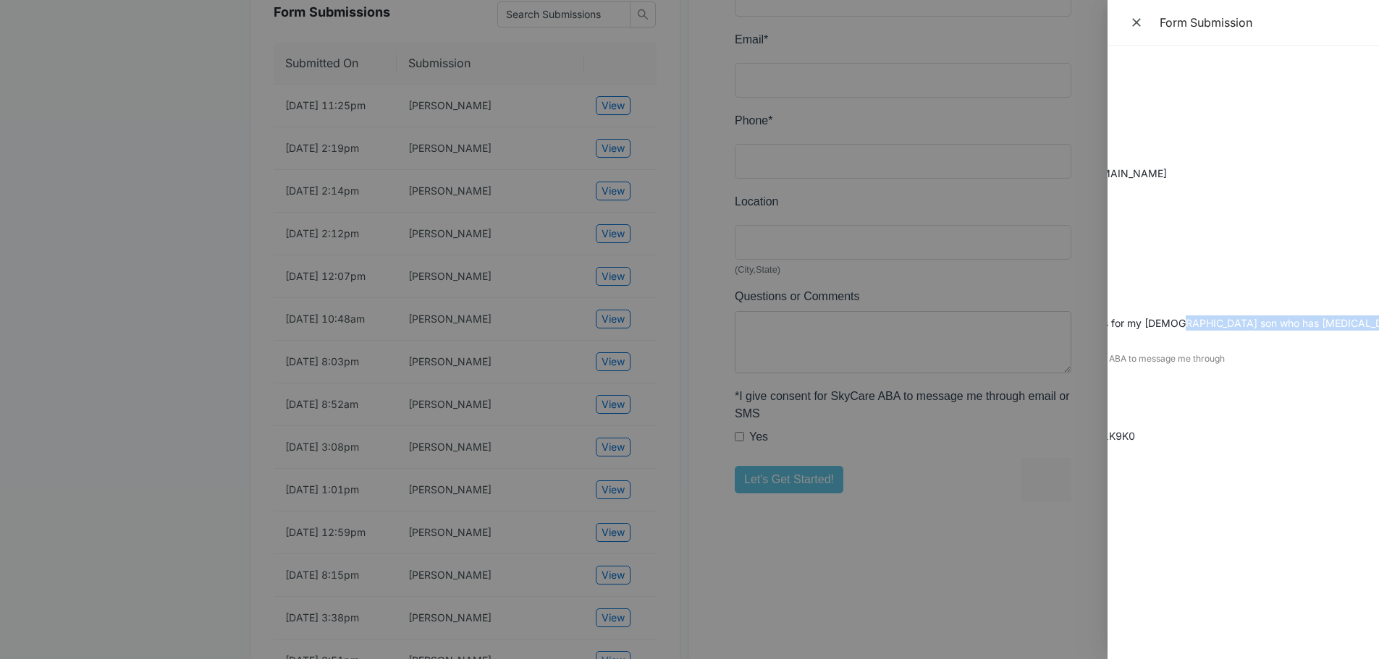
scroll to position [0, 134]
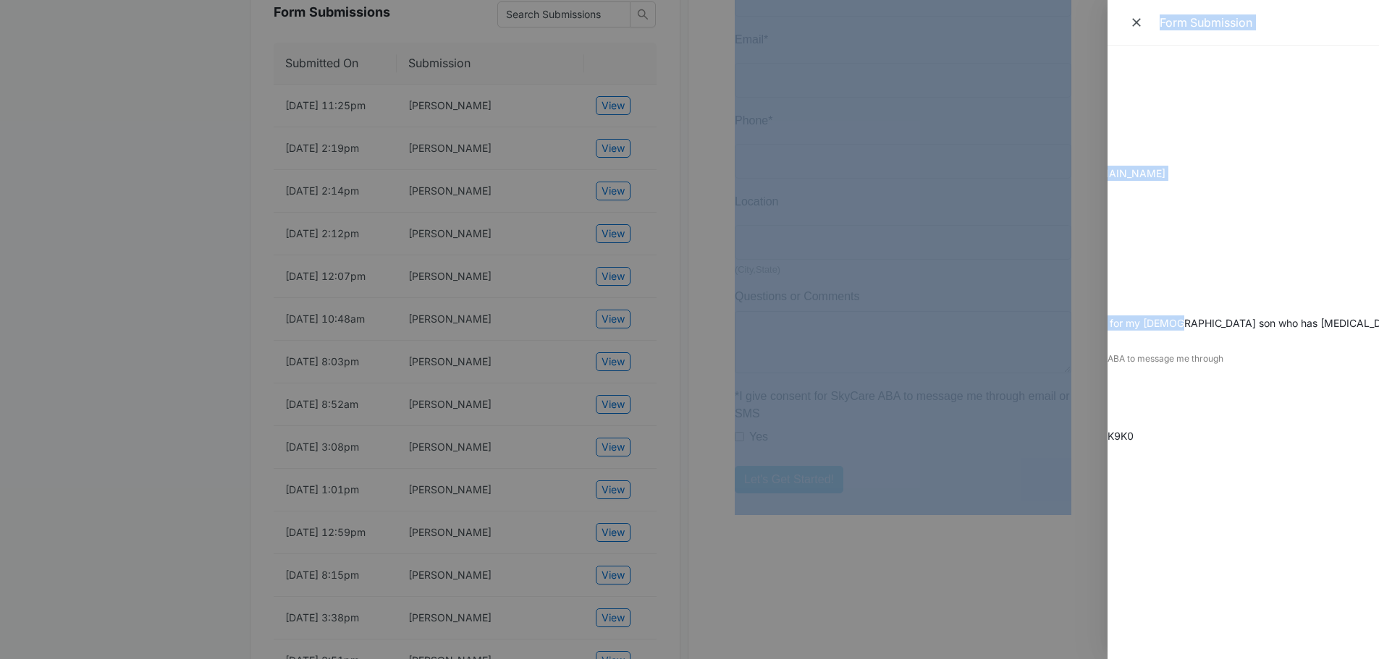
drag, startPoint x: 1305, startPoint y: 322, endPoint x: 1383, endPoint y: 346, distance: 81.1
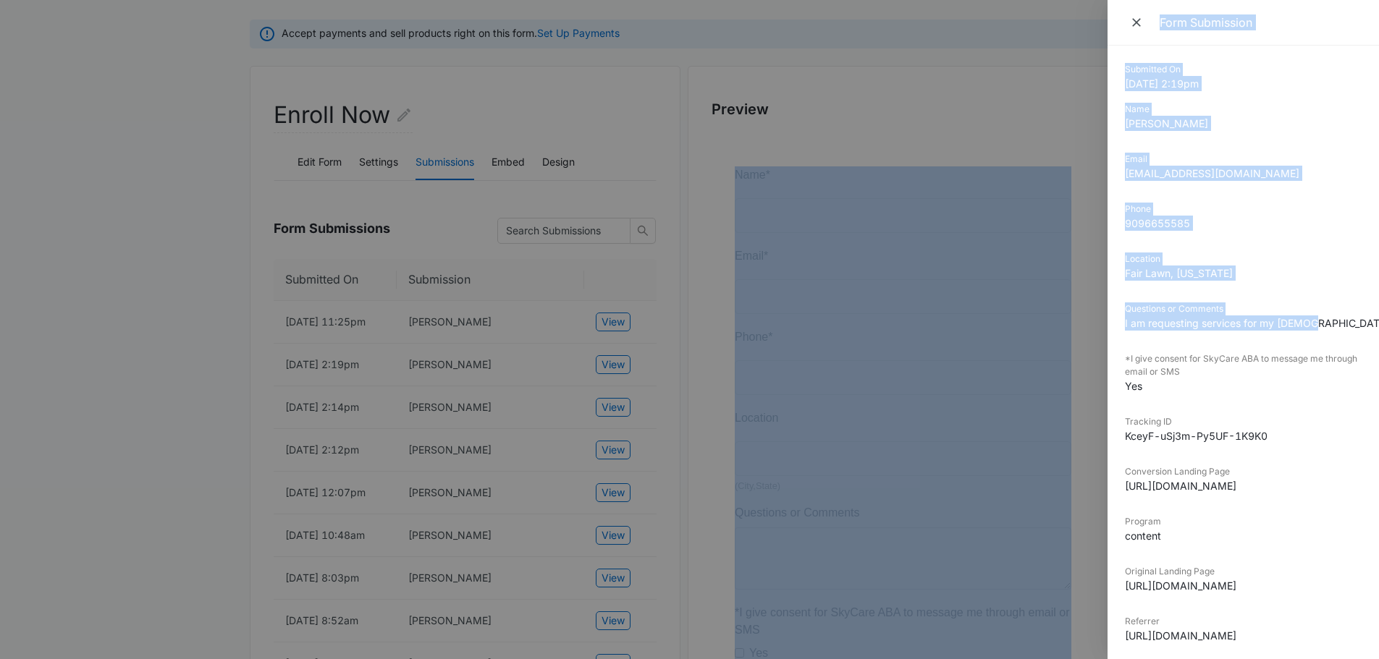
scroll to position [145, 0]
click at [1288, 263] on dt "Location" at bounding box center [1243, 259] width 237 height 13
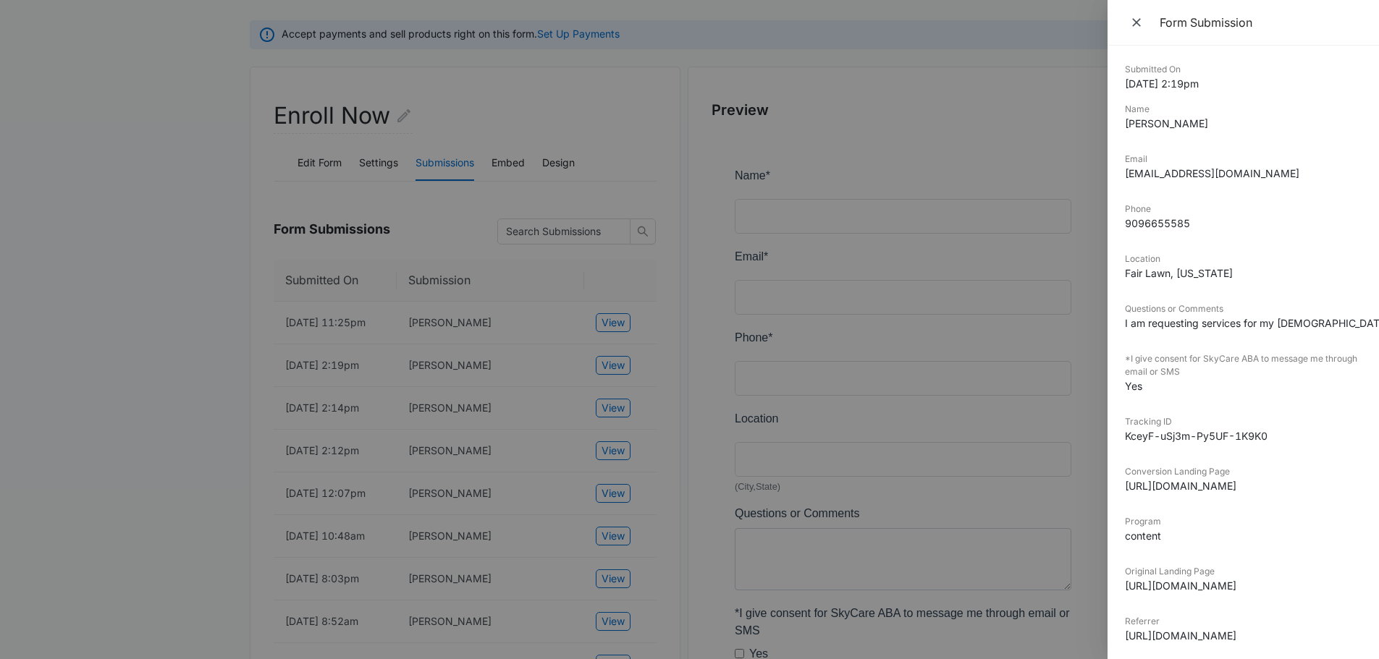
click at [552, 345] on div at bounding box center [689, 329] width 1379 height 659
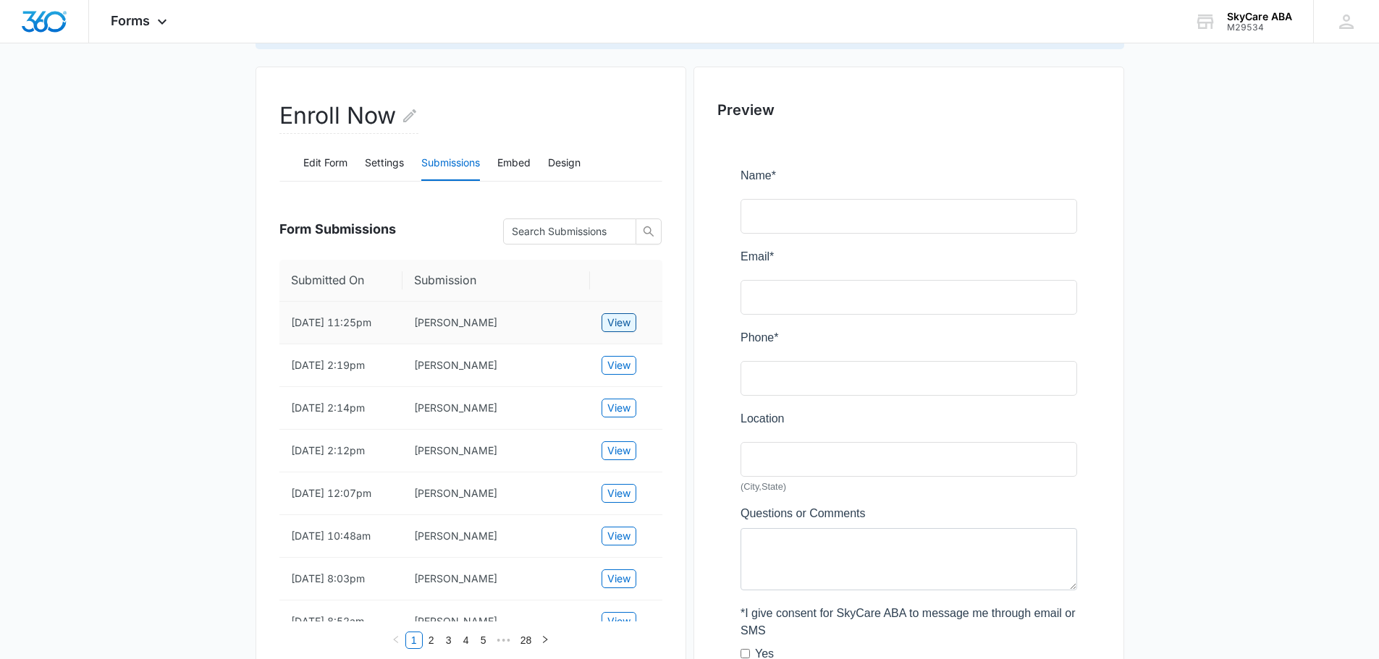
click at [616, 331] on span "View" at bounding box center [618, 323] width 23 height 16
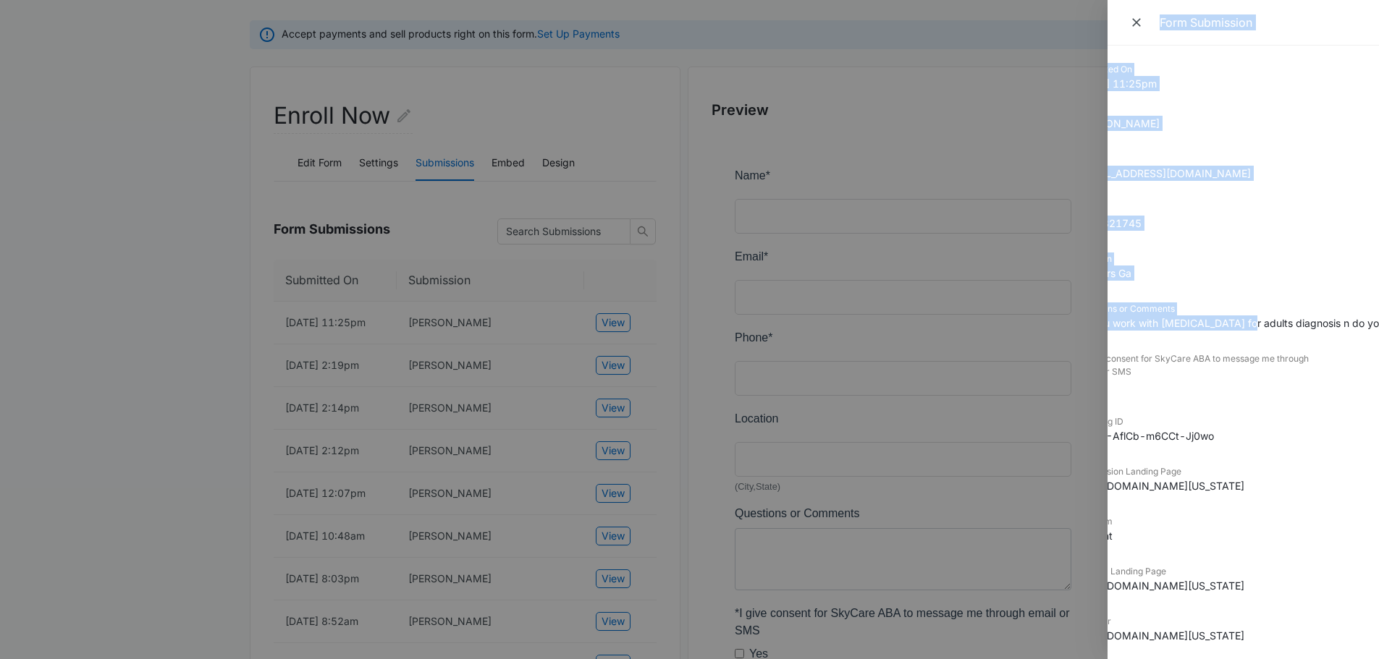
scroll to position [0, 0]
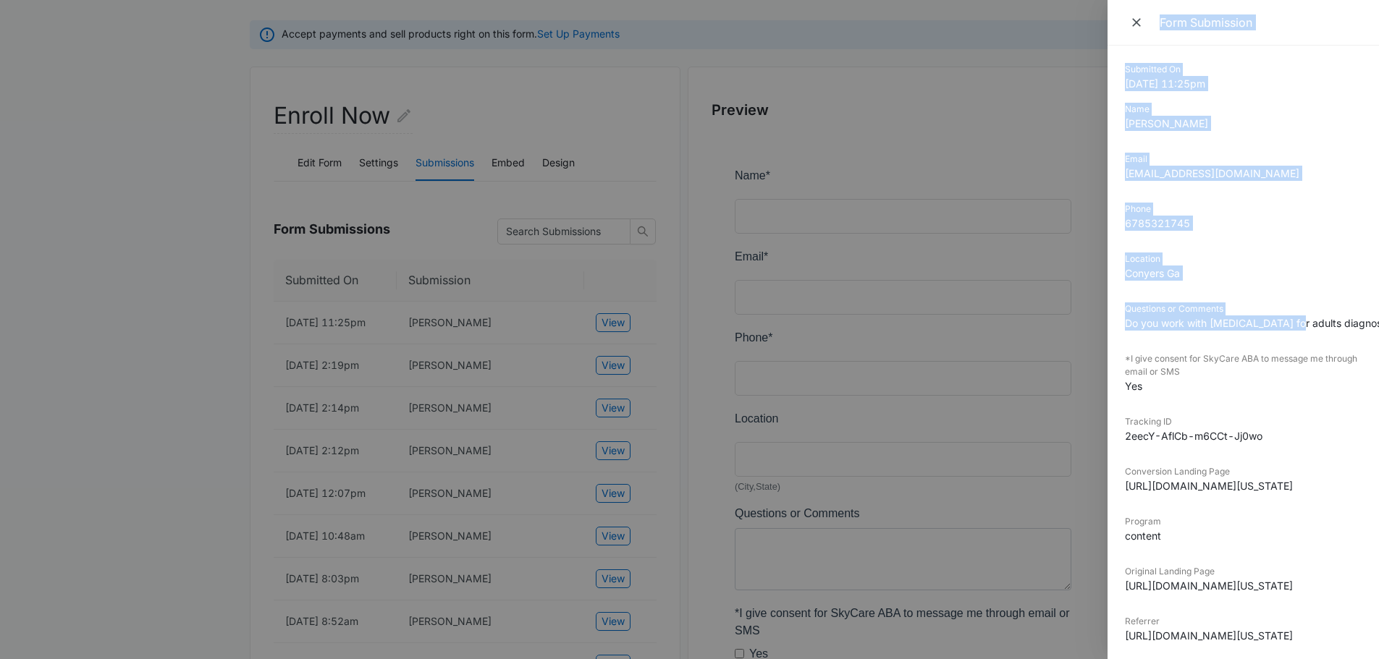
drag, startPoint x: 1290, startPoint y: 317, endPoint x: 1087, endPoint y: 321, distance: 203.4
click at [1087, 321] on div "Form Submission Submitted On [DATE] 11:25pm Name [PERSON_NAME] Email [EMAIL_ADD…" at bounding box center [689, 329] width 1379 height 659
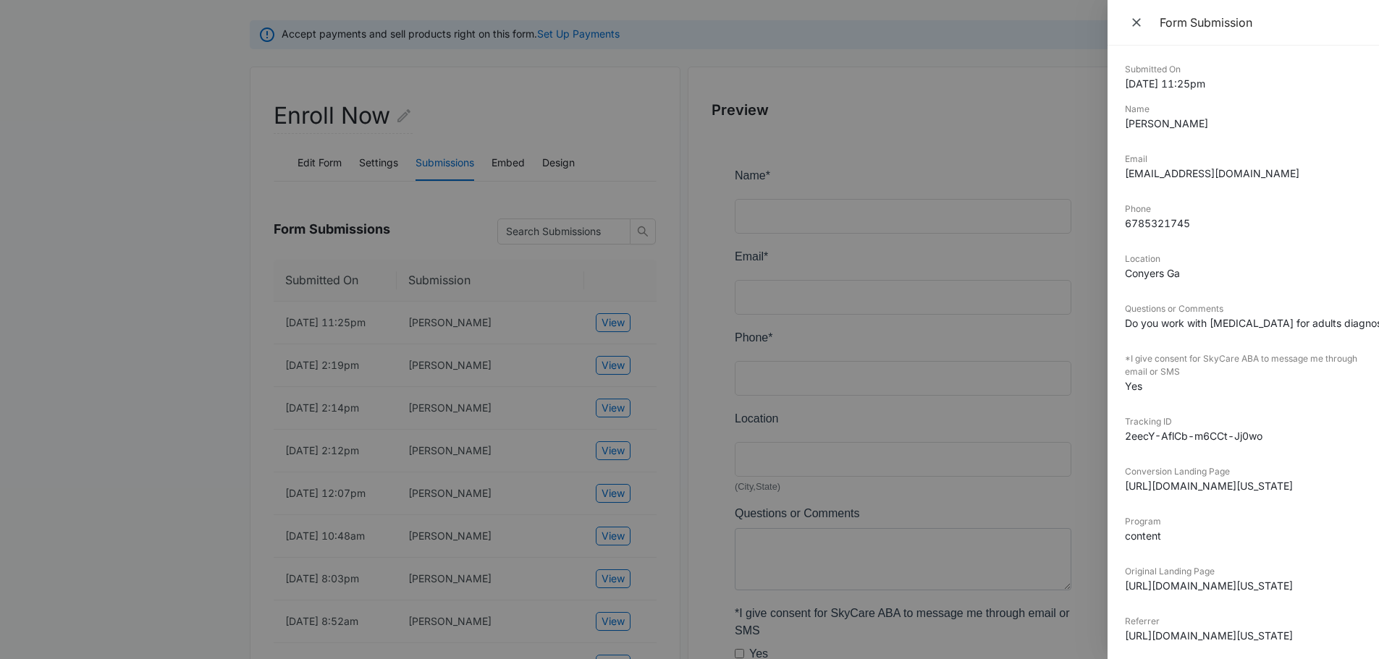
click at [1302, 417] on dt "Tracking ID" at bounding box center [1243, 421] width 237 height 13
click at [1136, 33] on div "Form Submission" at bounding box center [1242, 23] width 271 height 46
click at [1134, 30] on span "Close" at bounding box center [1137, 22] width 17 height 20
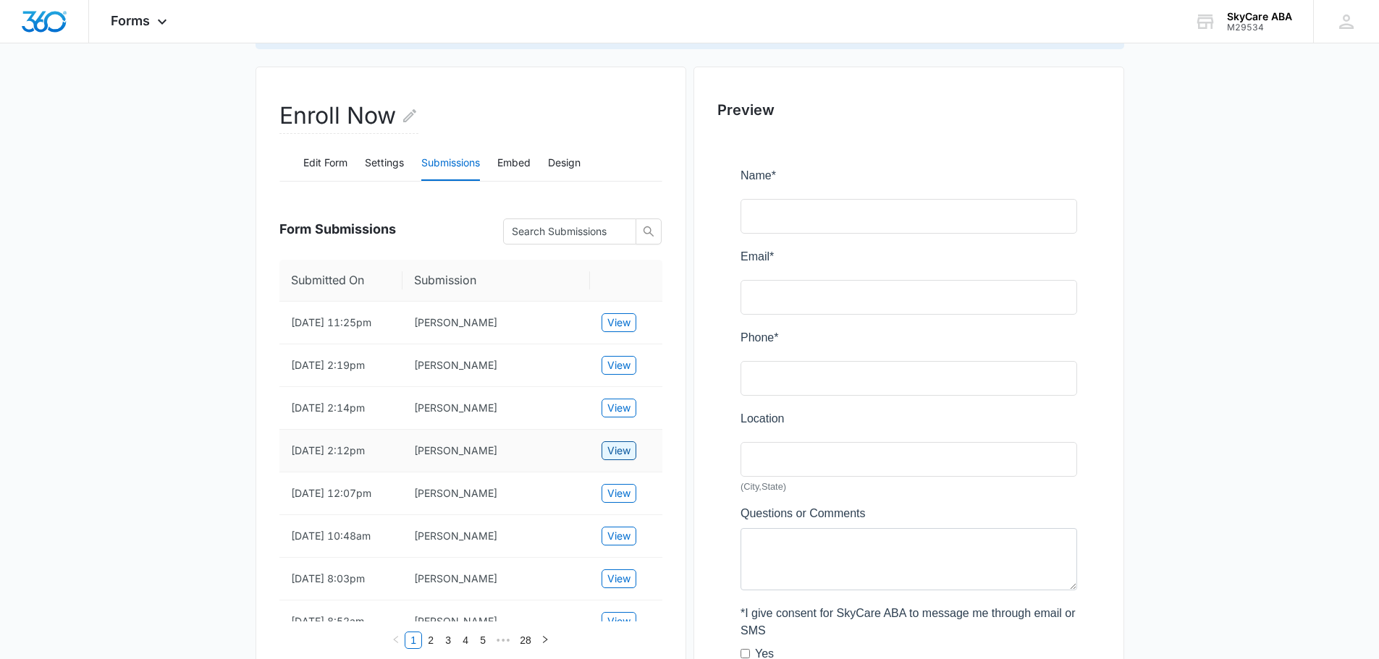
click at [625, 459] on span "View" at bounding box center [618, 451] width 23 height 16
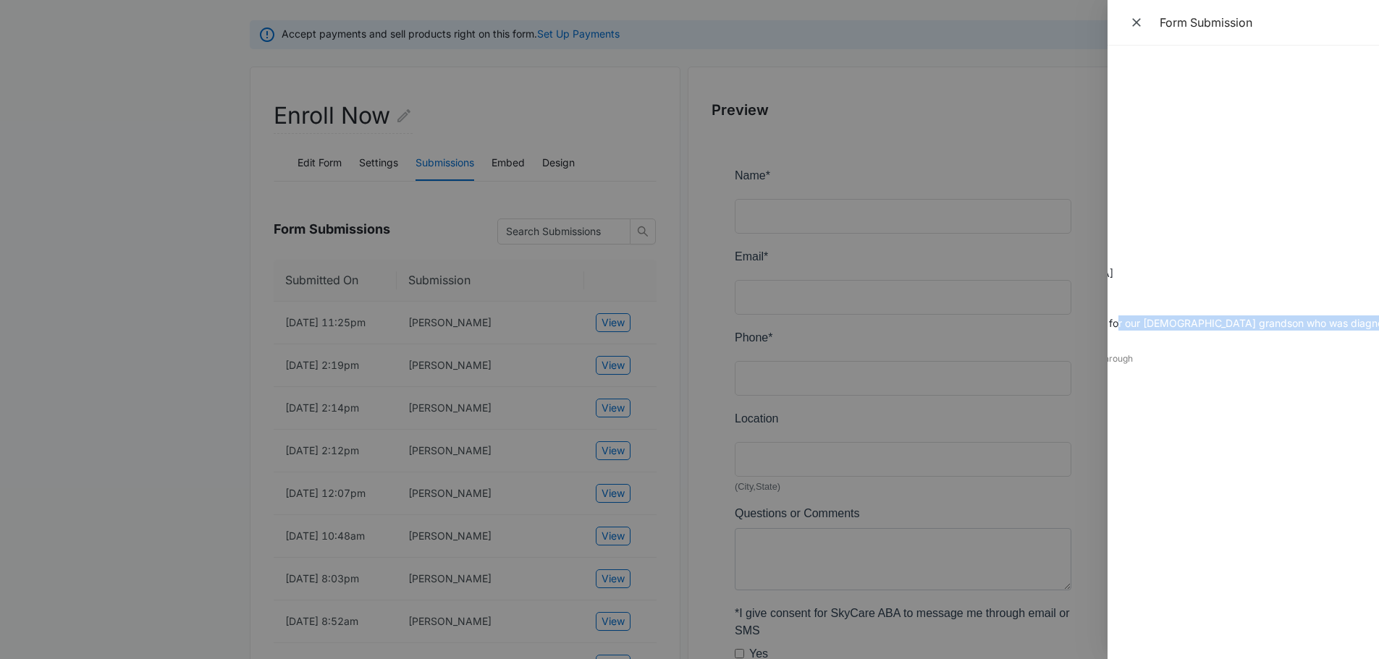
scroll to position [0, 251]
drag, startPoint x: 1346, startPoint y: 318, endPoint x: 1345, endPoint y: 335, distance: 16.7
click at [1345, 335] on div "Submitted On [DATE] 2:12pm Name [PERSON_NAME] Email [EMAIL_ADDRESS][DOMAIN_NAME…" at bounding box center [1242, 353] width 271 height 614
click at [1141, 22] on icon "Close" at bounding box center [1136, 22] width 14 height 14
